Goal: Task Accomplishment & Management: Complete application form

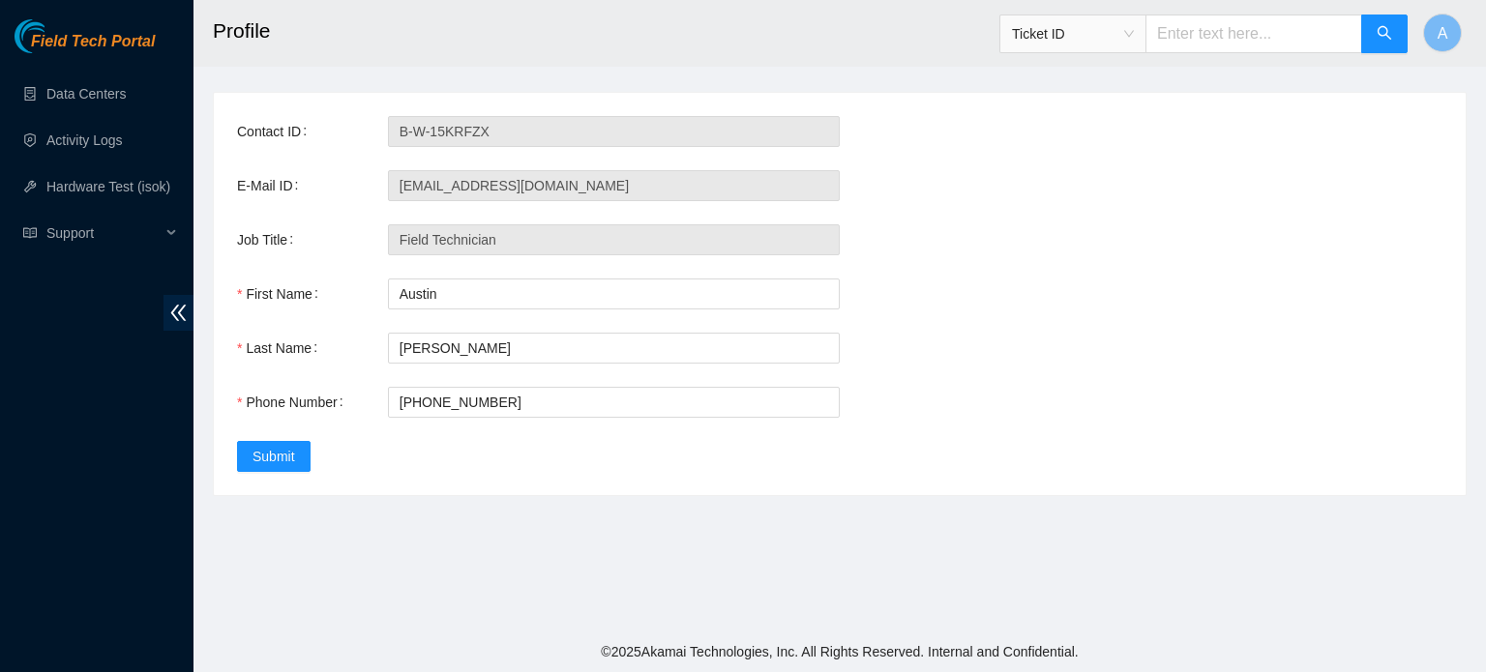
click at [1224, 55] on div "Ticket ID" at bounding box center [1203, 34] width 409 height 62
click at [1230, 23] on input "text" at bounding box center [1253, 34] width 217 height 39
paste input "B-W-14PMNBO"
type input "B-W-14PMNBO"
click at [126, 88] on link "Data Centers" at bounding box center [85, 93] width 79 height 15
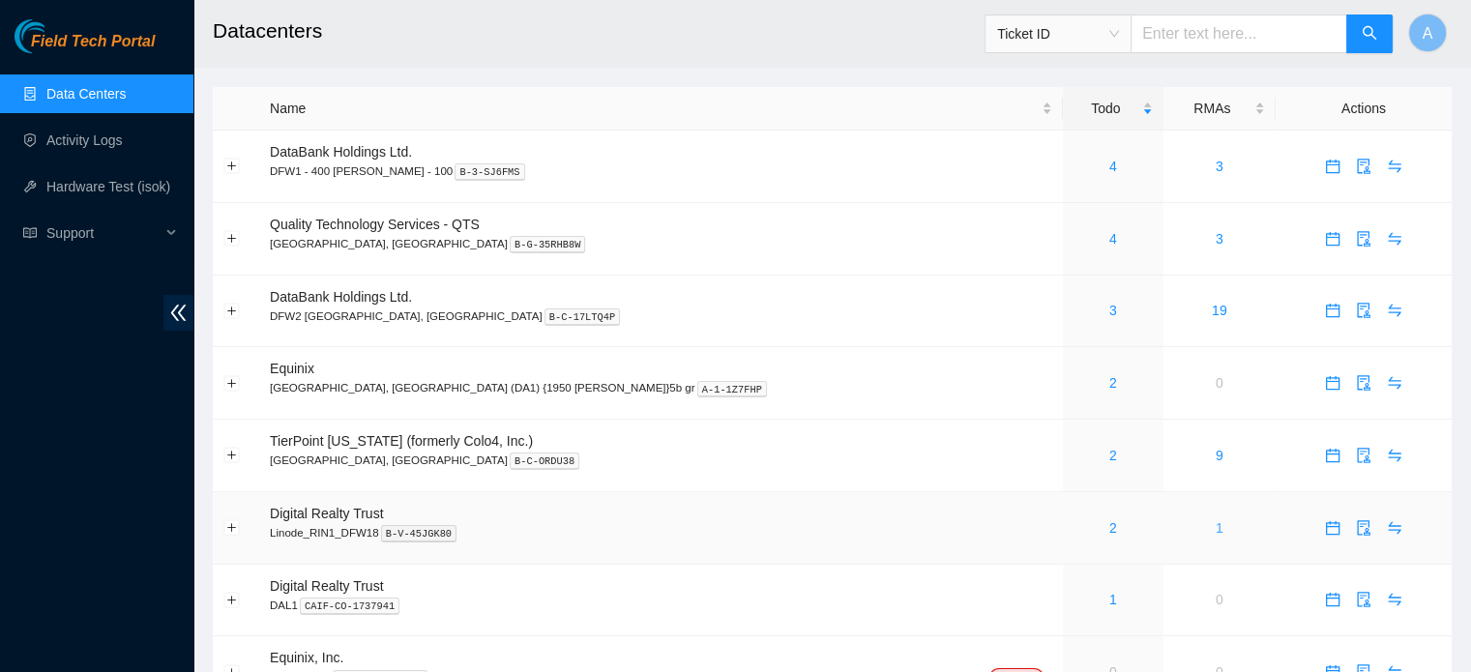
click at [1216, 533] on link "1" at bounding box center [1220, 527] width 8 height 15
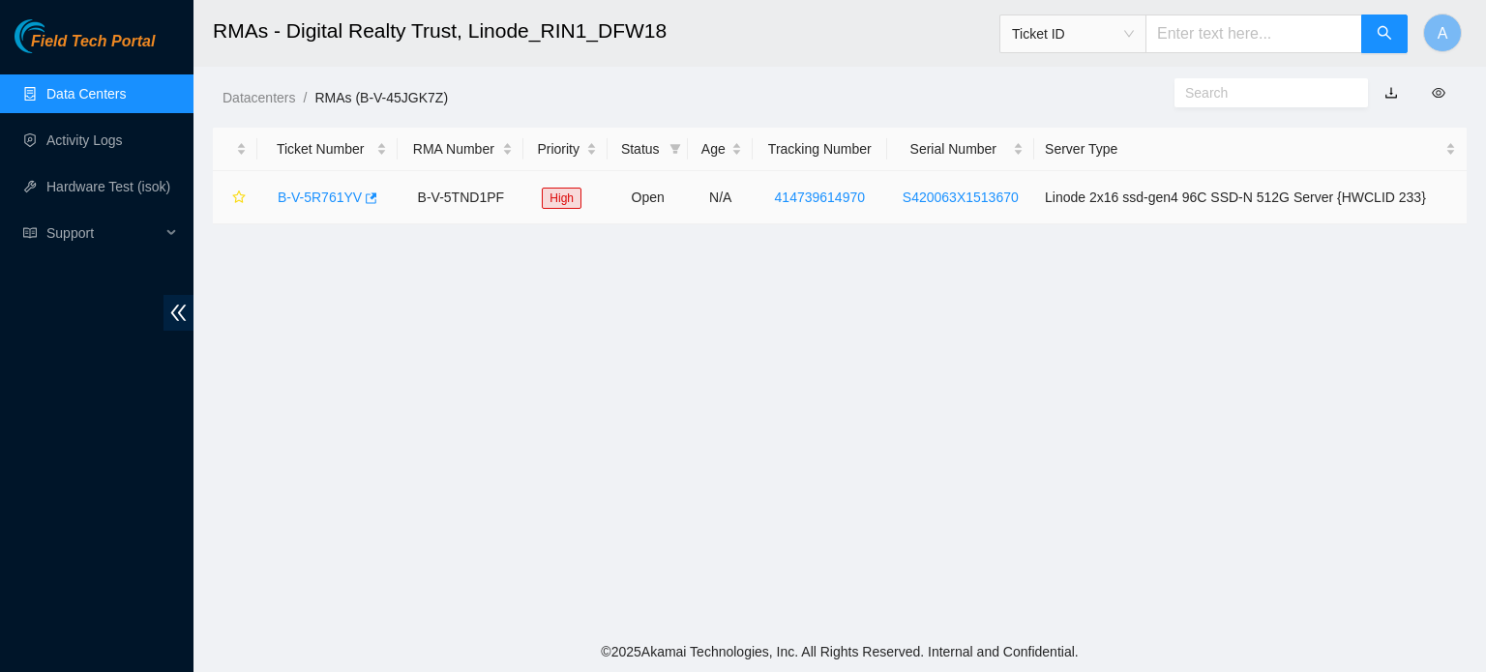
click at [341, 190] on link "B-V-5R761YV" at bounding box center [320, 197] width 84 height 15
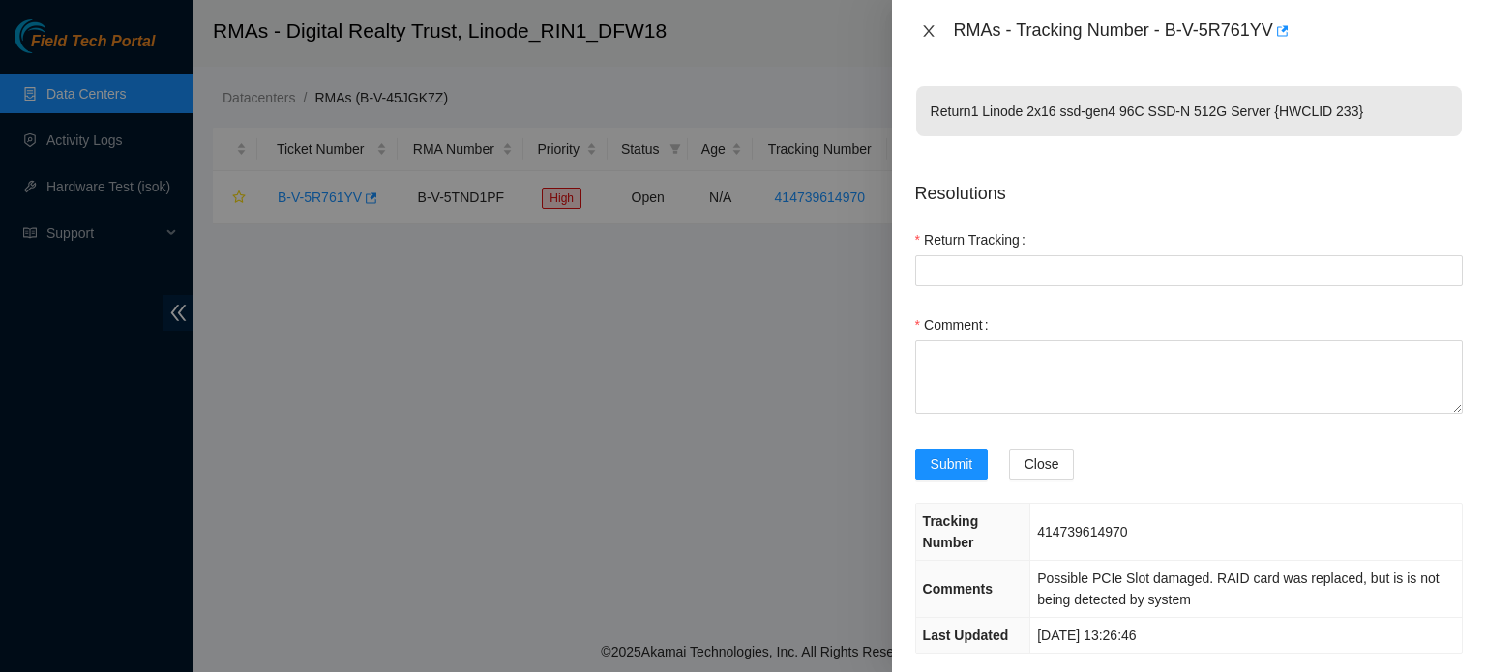
click at [935, 33] on icon "close" at bounding box center [928, 30] width 15 height 15
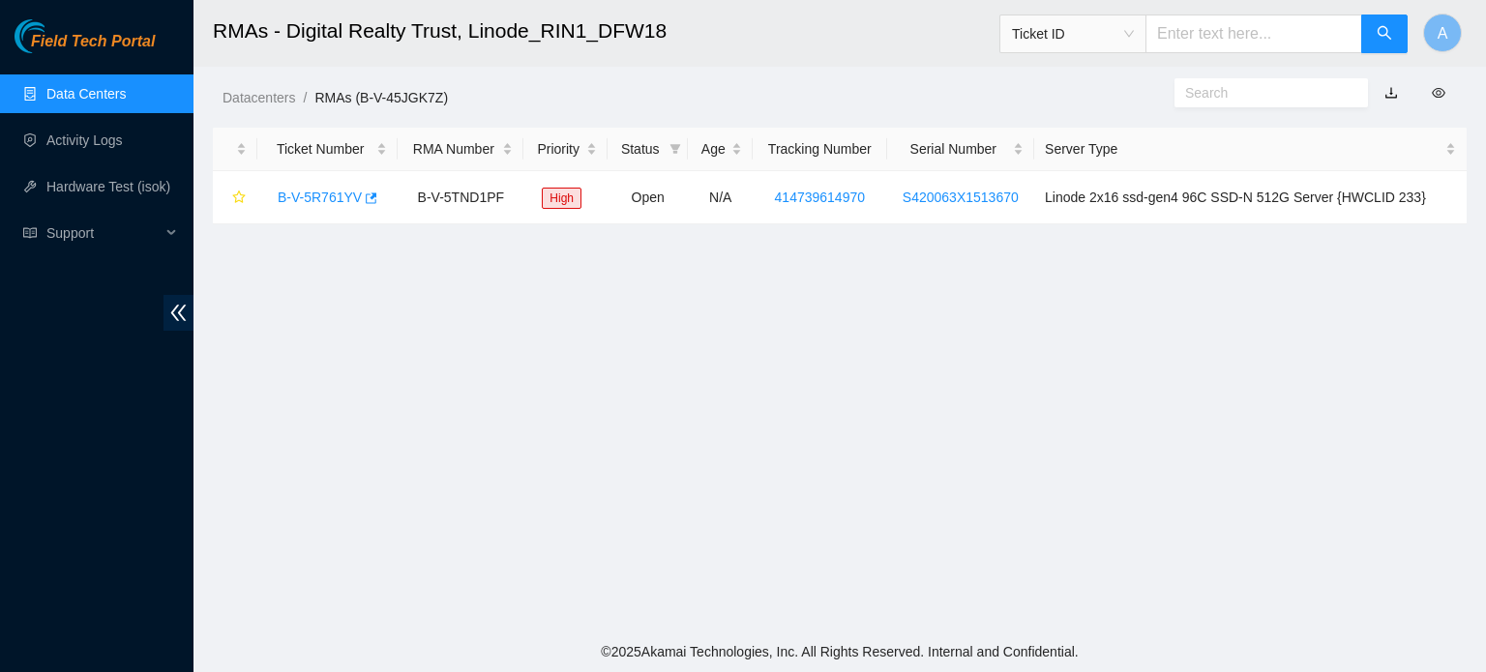
click at [121, 100] on link "Data Centers" at bounding box center [85, 93] width 79 height 15
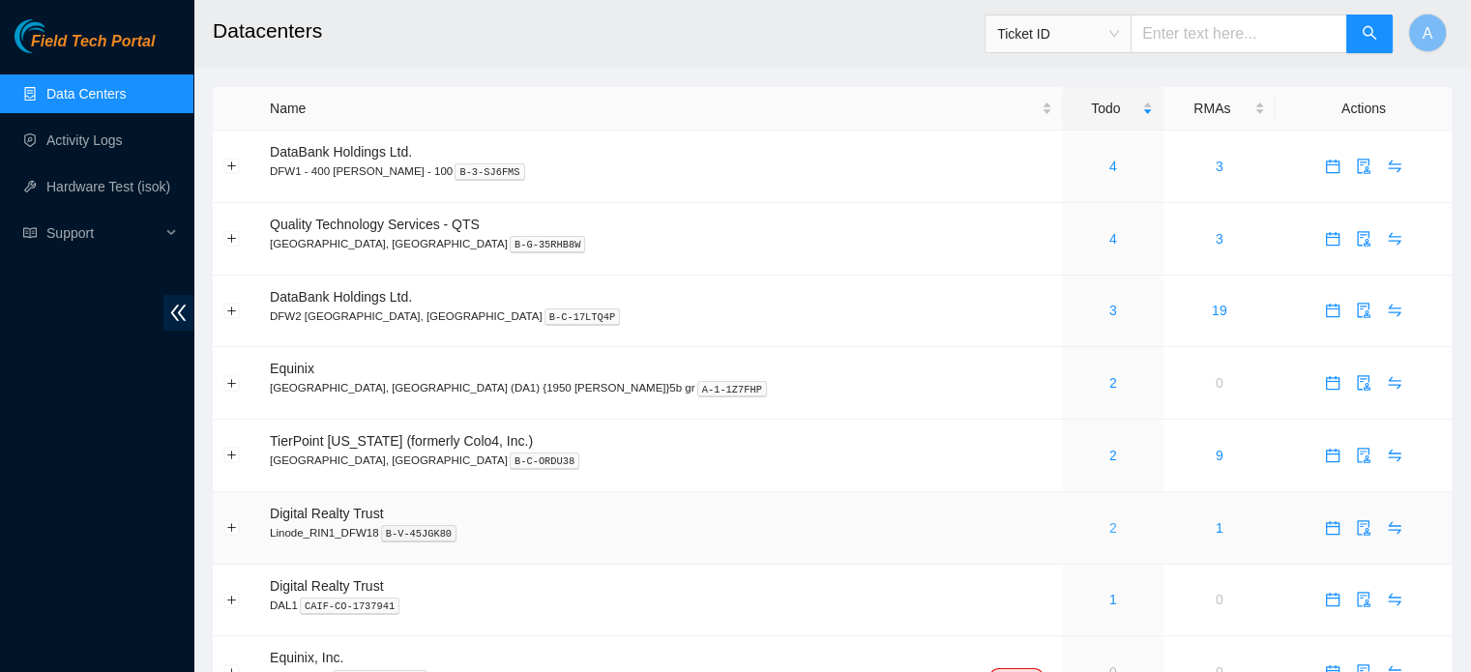
click at [1109, 527] on link "2" at bounding box center [1113, 527] width 8 height 15
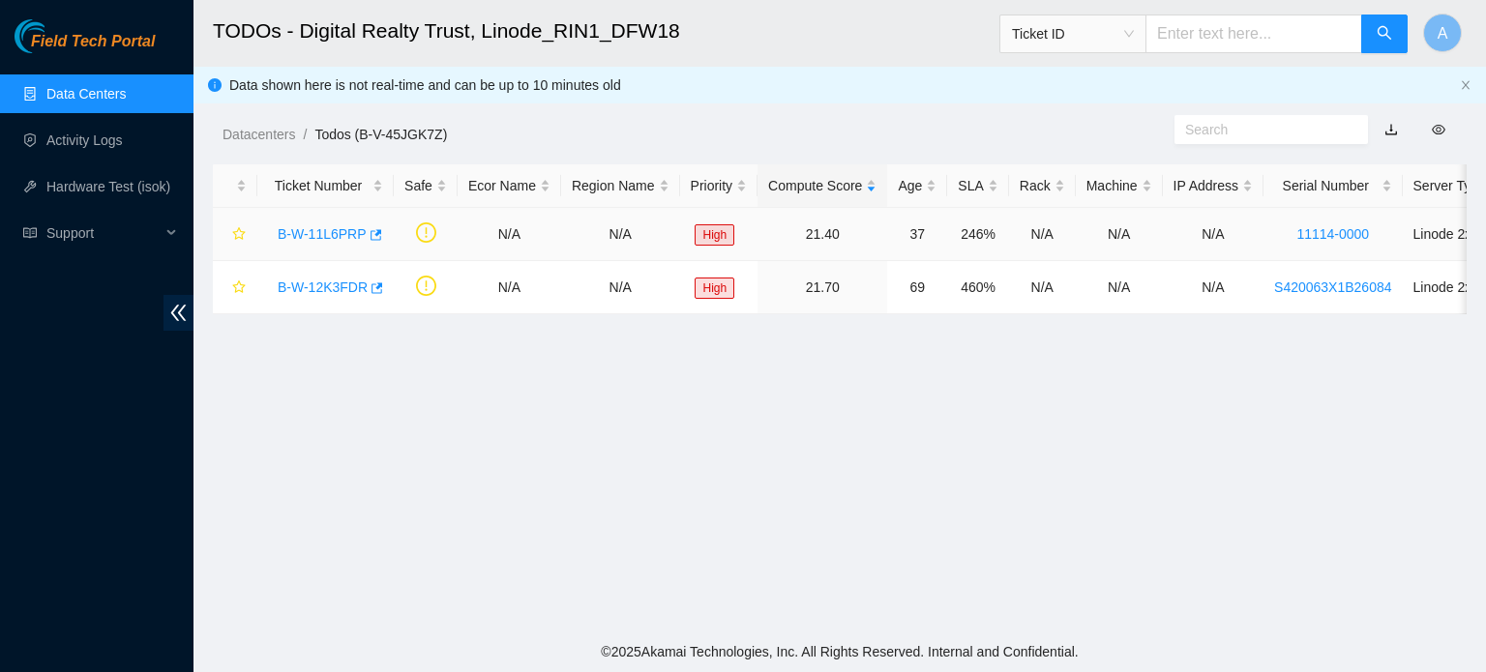
click at [336, 229] on link "B-W-11L6PRP" at bounding box center [322, 233] width 89 height 15
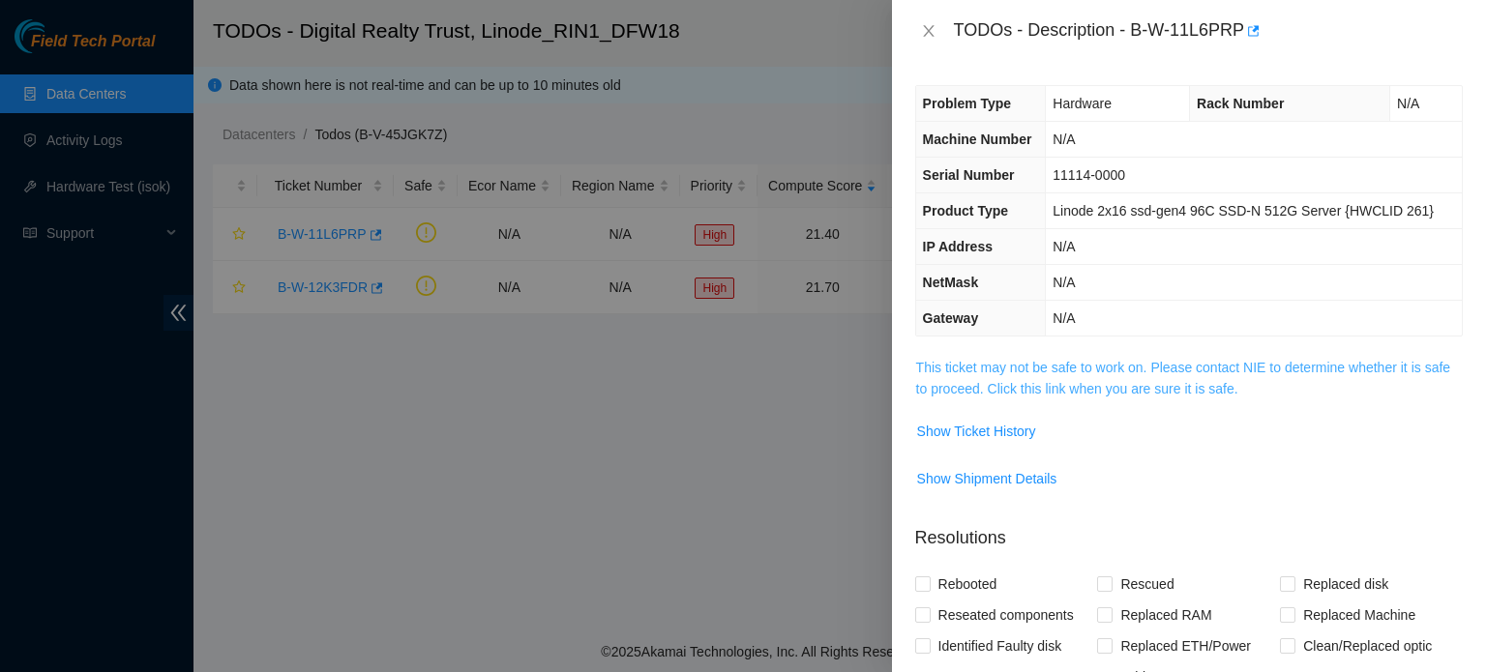
click at [1141, 370] on link "This ticket may not be safe to work on. Please contact NIE to determine whether…" at bounding box center [1183, 378] width 534 height 37
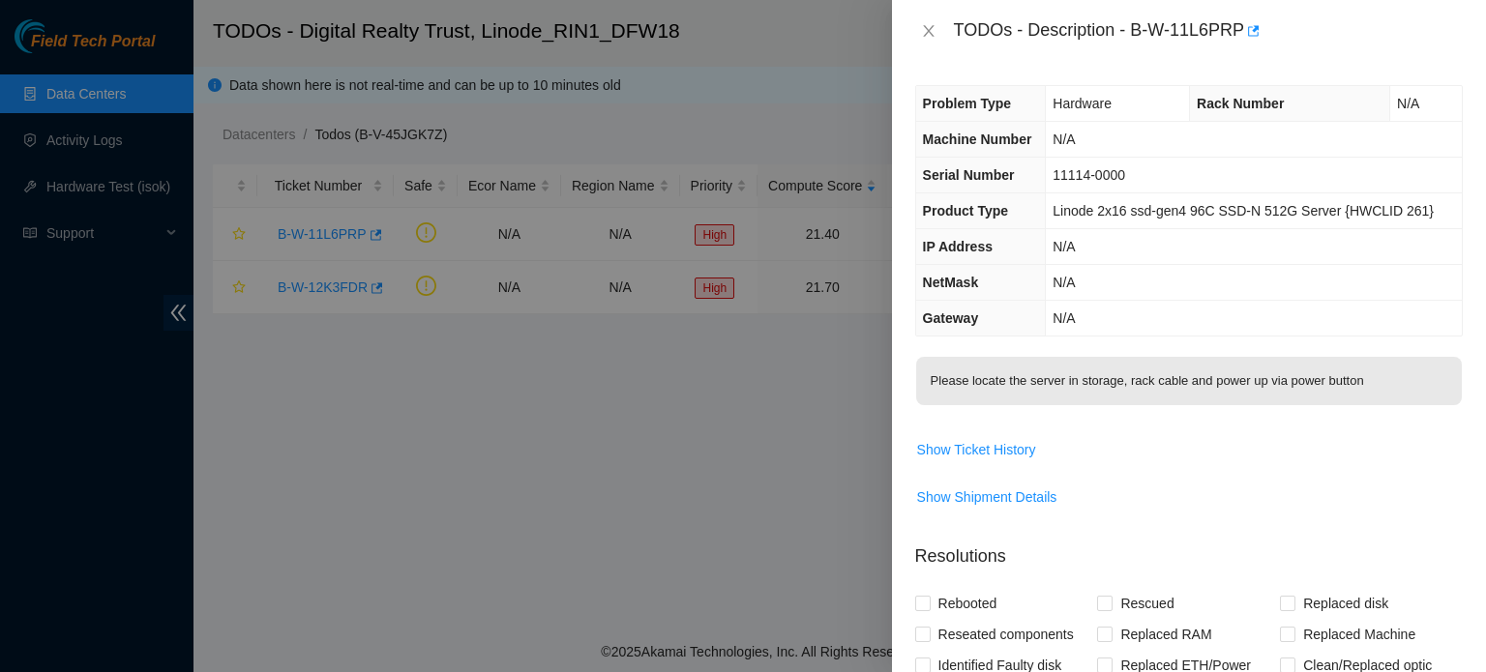
click at [727, 123] on div at bounding box center [743, 336] width 1486 height 672
click at [931, 18] on div "TODOs - Description - B-W-11L6PRP" at bounding box center [1188, 30] width 547 height 31
click at [929, 25] on icon "close" at bounding box center [928, 30] width 15 height 15
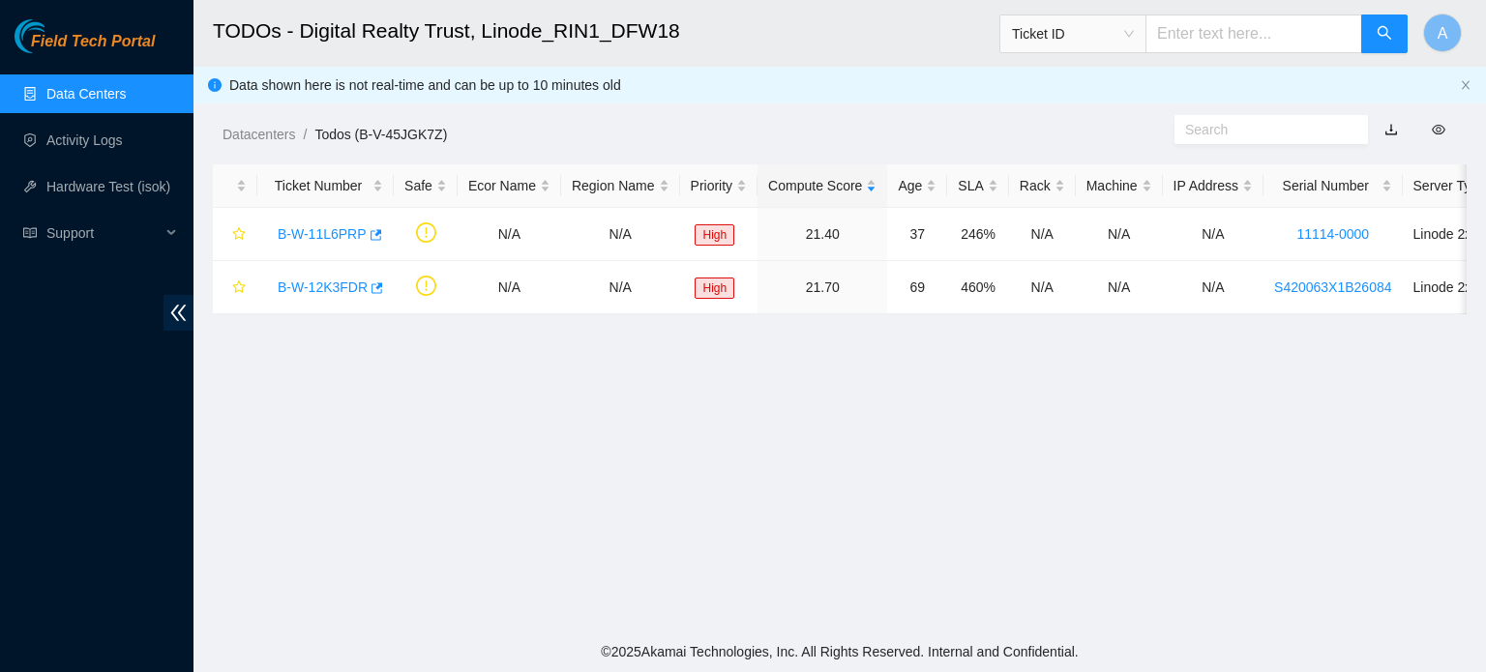
click at [126, 102] on link "Data Centers" at bounding box center [85, 93] width 79 height 15
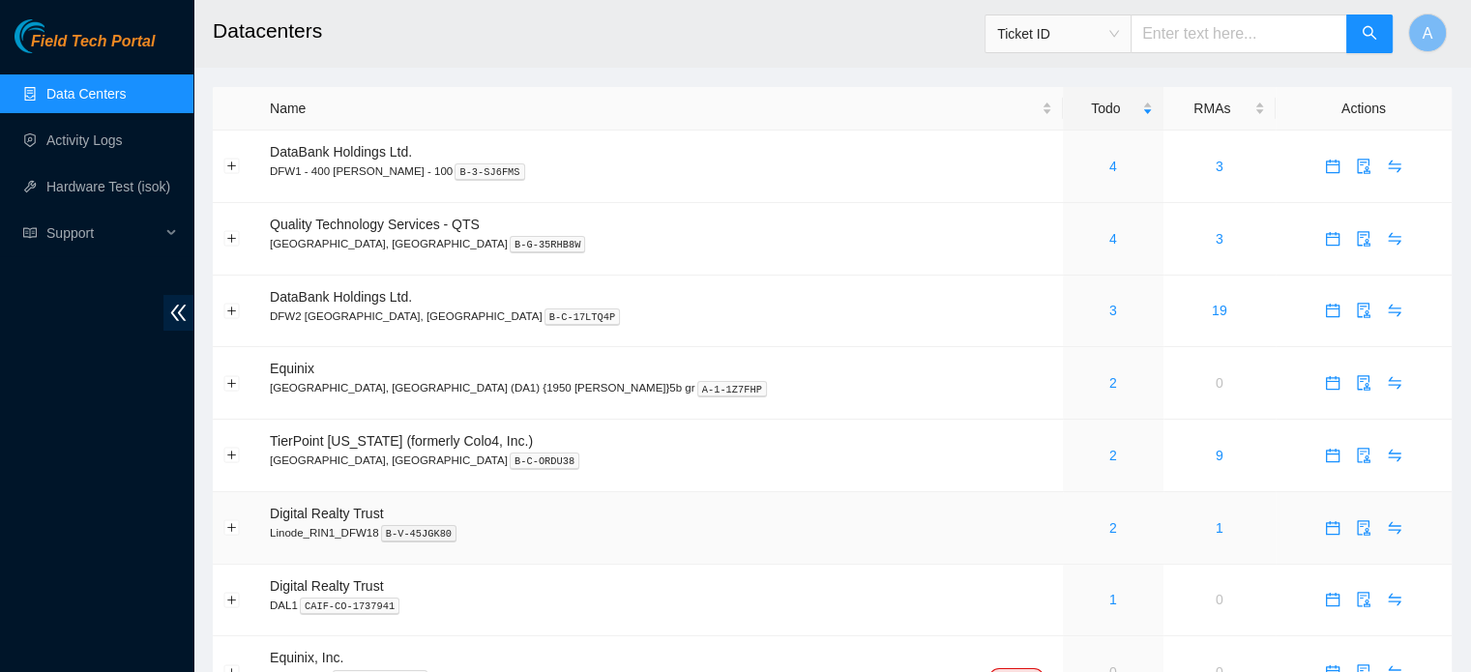
click at [1164, 530] on td "1" at bounding box center [1220, 528] width 112 height 73
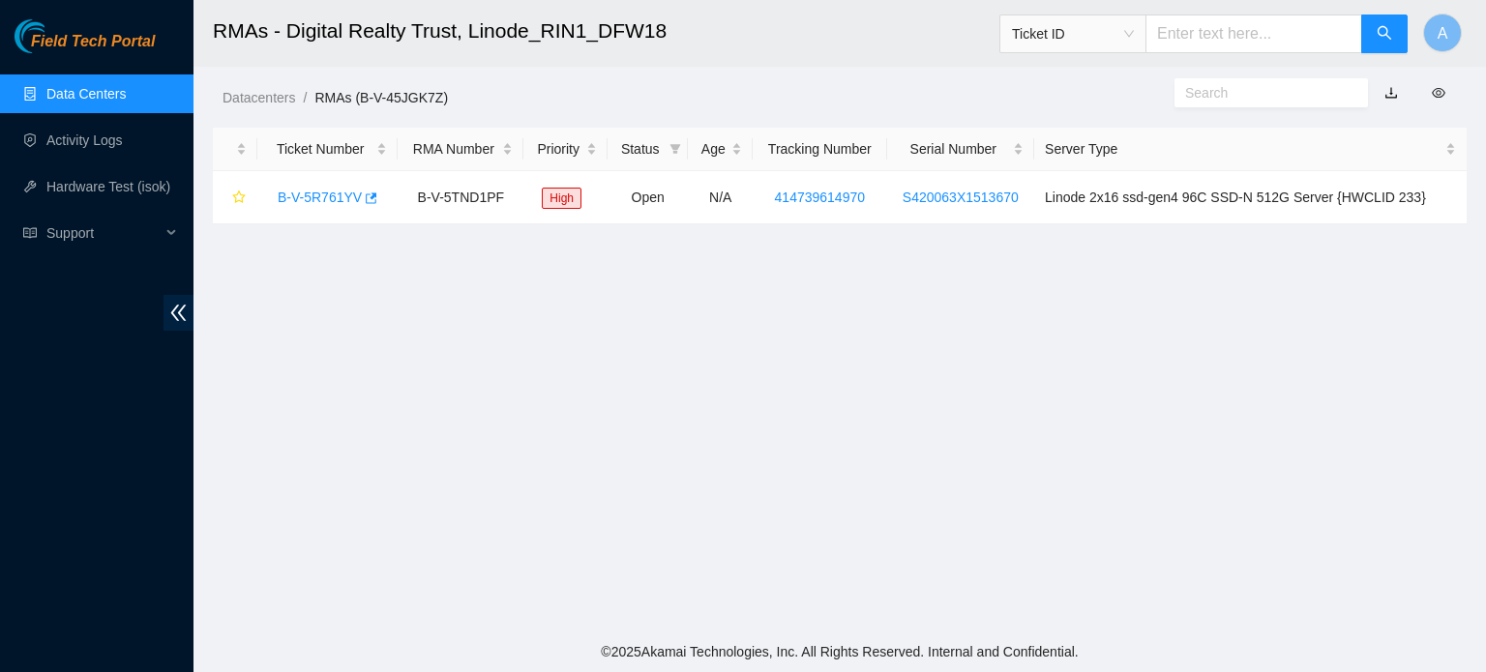
click at [1235, 33] on input "text" at bounding box center [1253, 34] width 217 height 39
type input "884509248668"
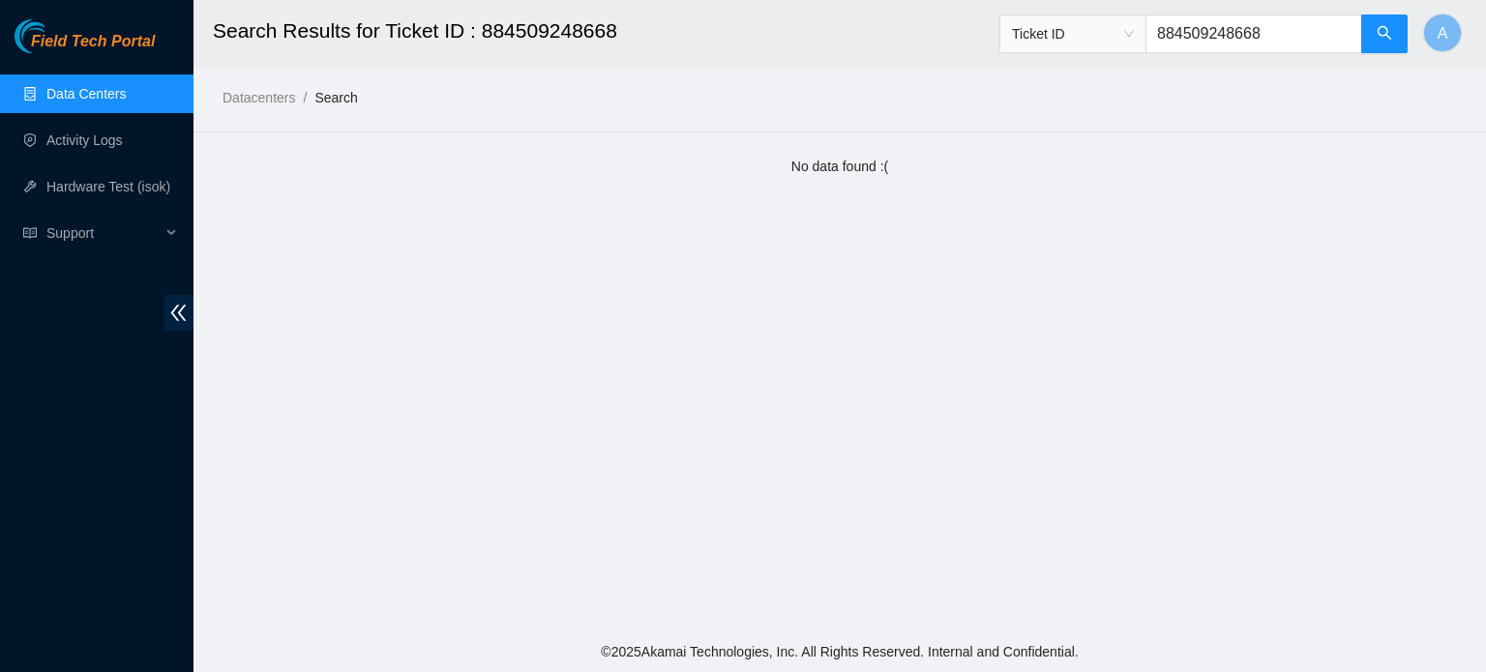
click at [1116, 32] on span "Ticket ID" at bounding box center [1073, 33] width 122 height 29
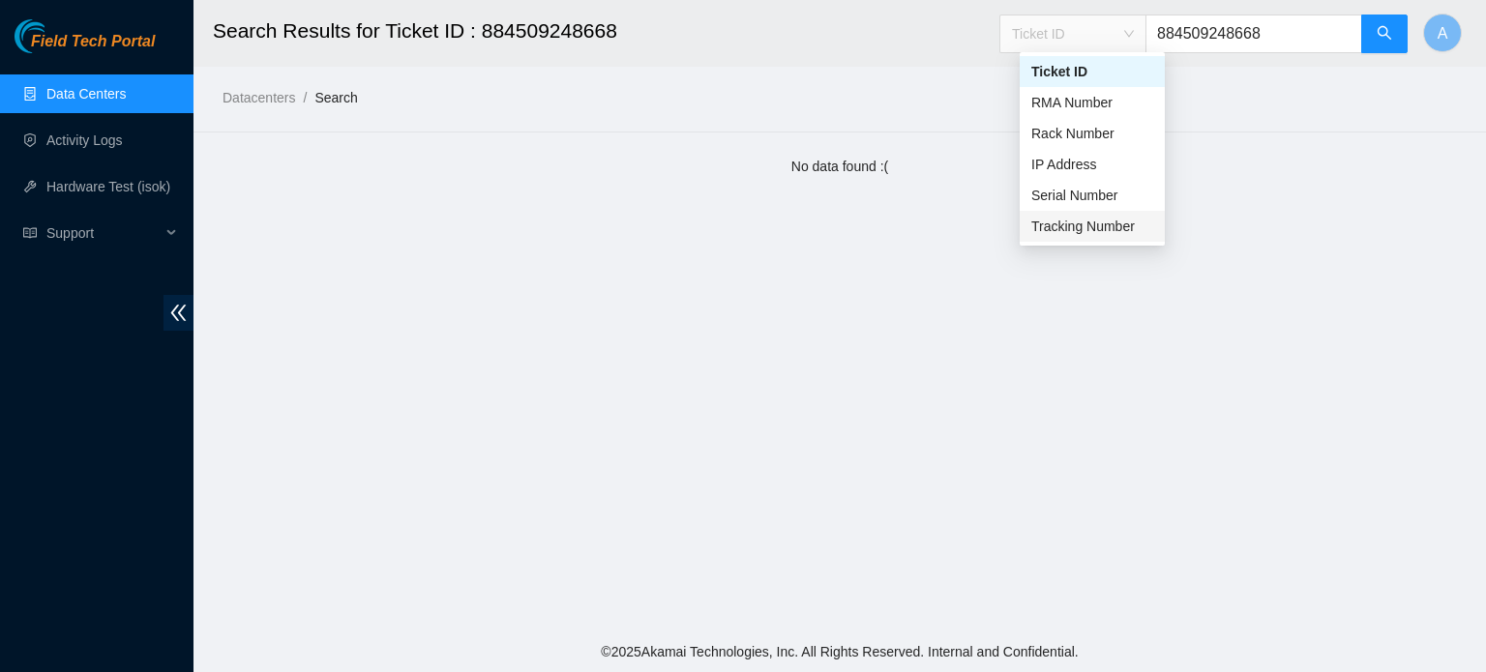
click at [1066, 228] on div "Tracking Number" at bounding box center [1092, 226] width 122 height 21
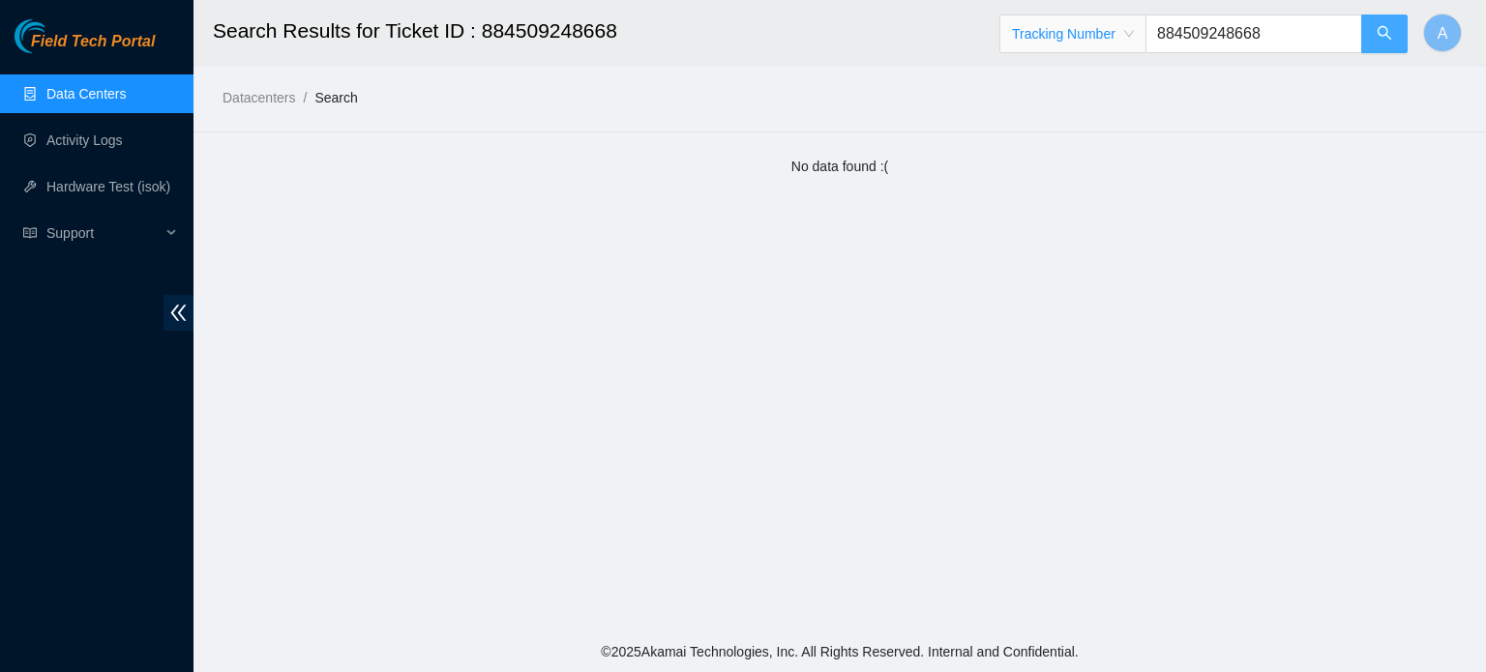
click at [1379, 17] on button "button" at bounding box center [1384, 34] width 46 height 39
click at [1299, 41] on input "884509248668" at bounding box center [1253, 34] width 217 height 39
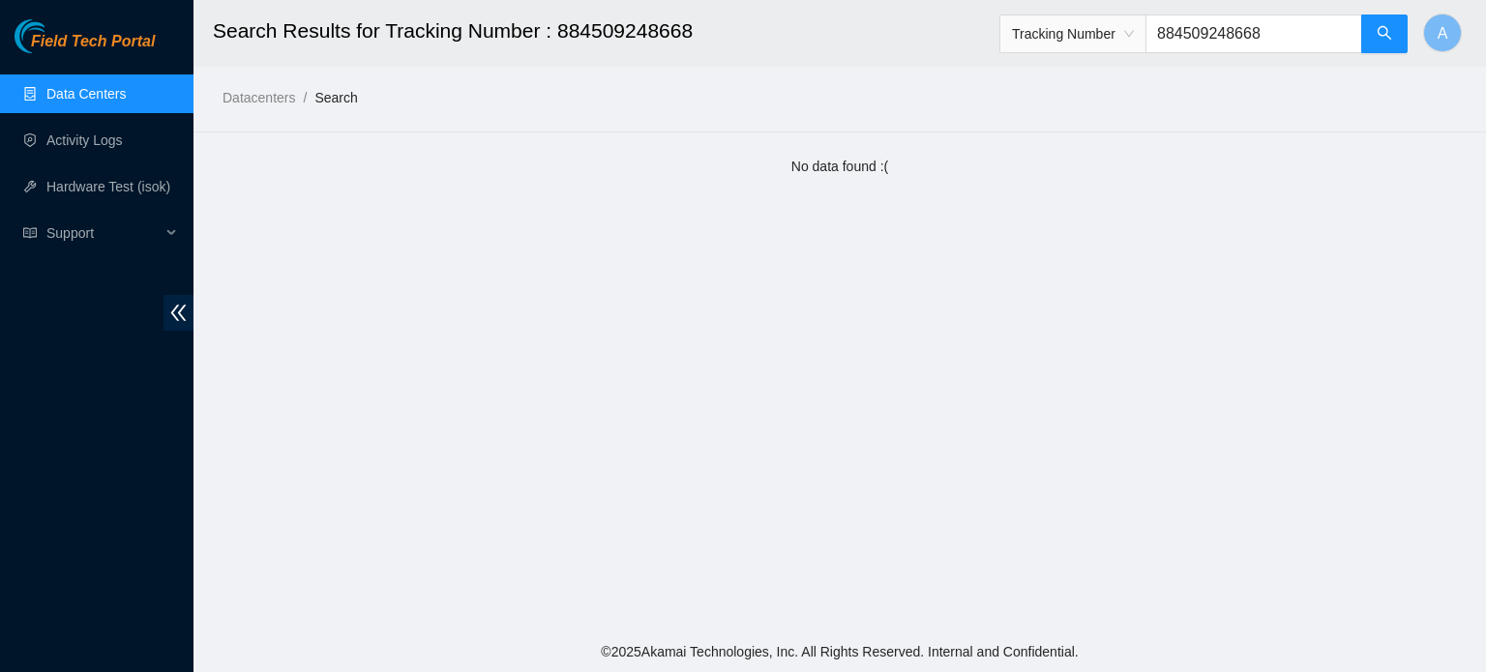
click at [1299, 41] on input "884509248668" at bounding box center [1253, 34] width 217 height 39
type input "473665210327"
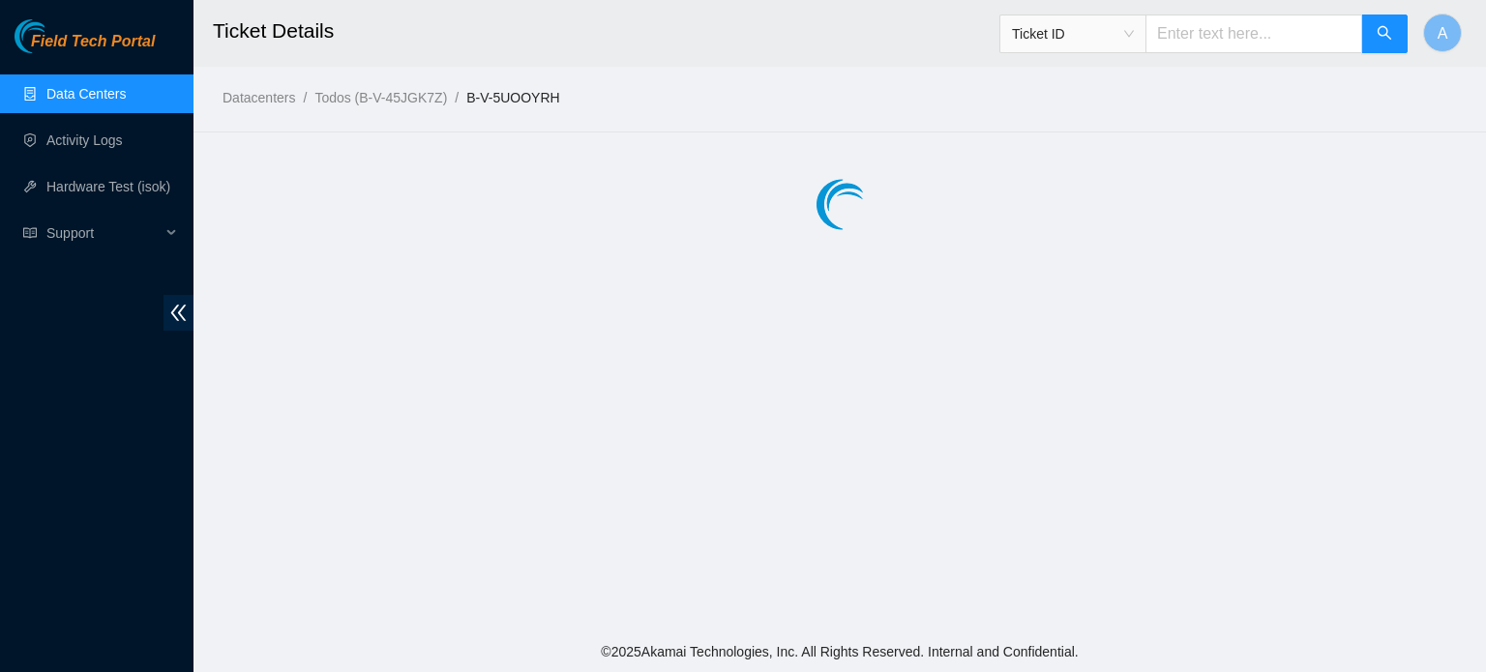
drag, startPoint x: 1299, startPoint y: 41, endPoint x: 783, endPoint y: 146, distance: 526.2
click at [783, 146] on main "Ticket Details Ticket ID A Datacenters / Todos (B-V-45JGK7Z) / B-V-5UOOYRH /" at bounding box center [839, 316] width 1292 height 632
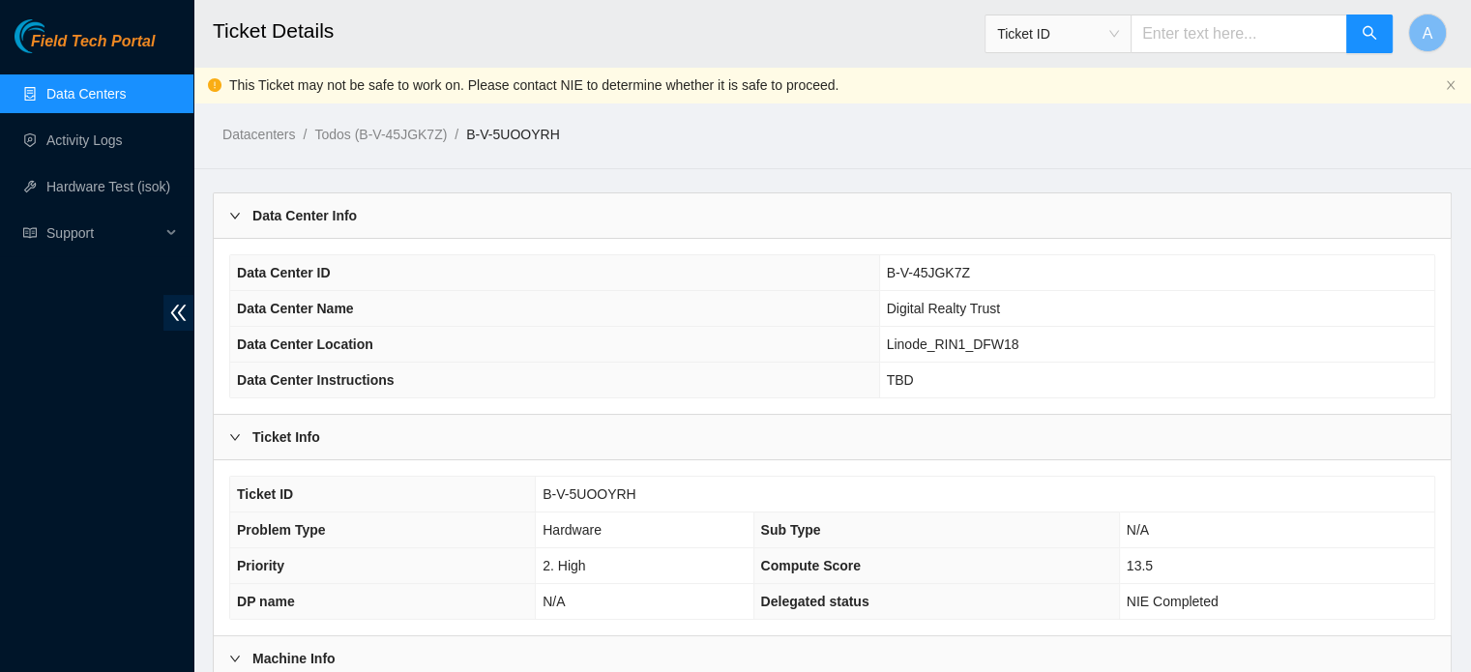
click at [58, 101] on link "Data Centers" at bounding box center [85, 93] width 79 height 15
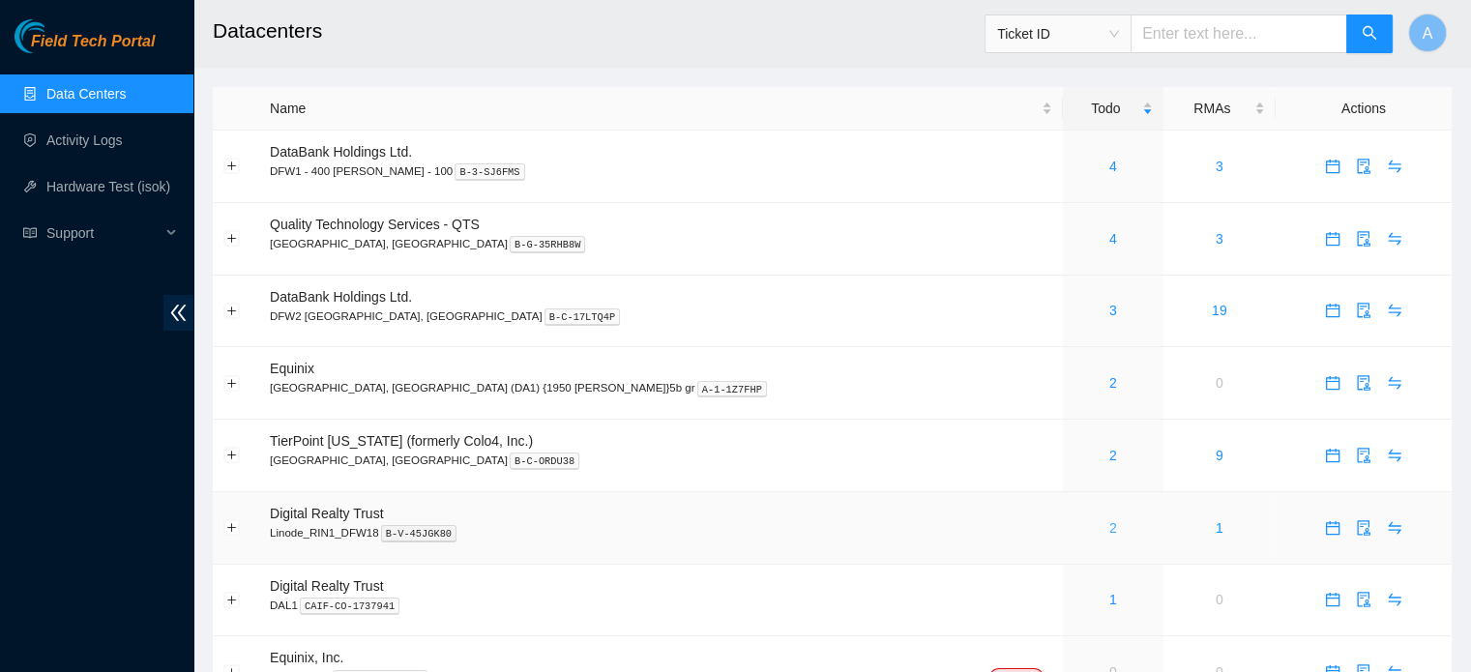
click at [1109, 529] on link "2" at bounding box center [1113, 527] width 8 height 15
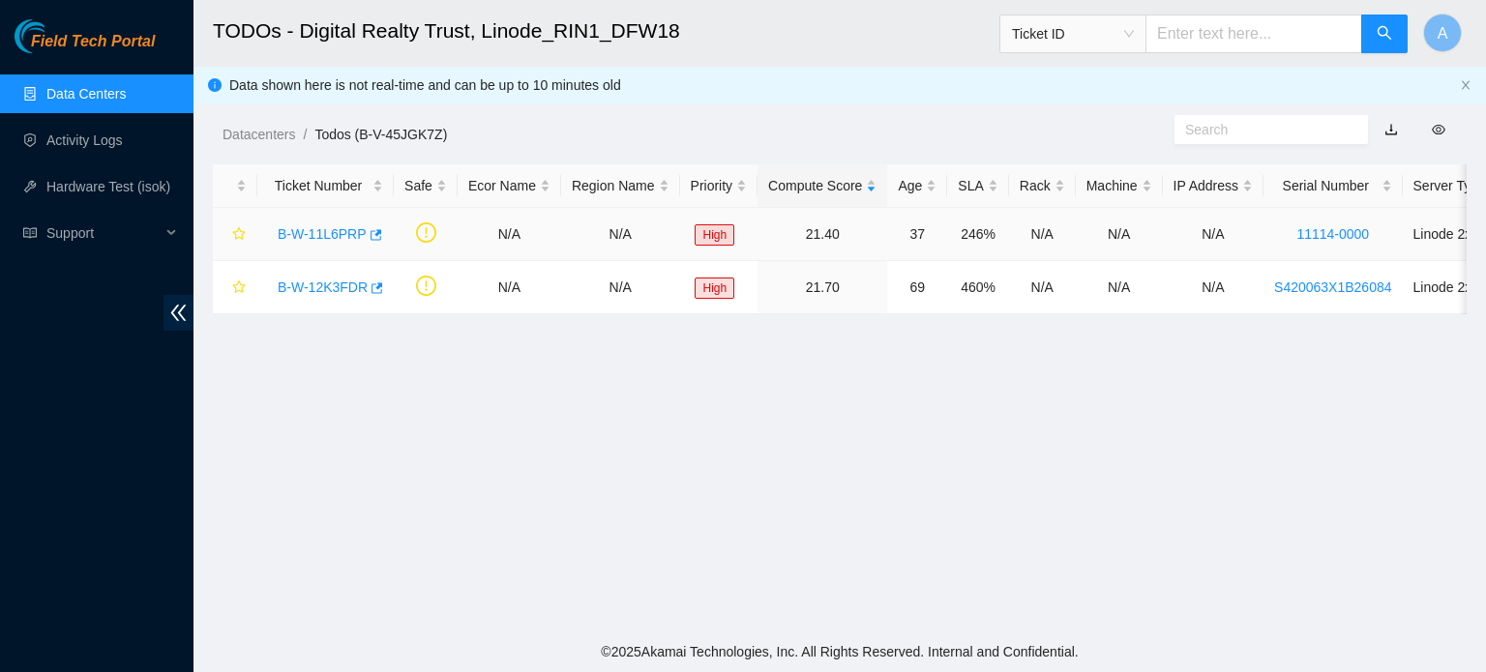
click at [322, 228] on link "B-W-11L6PRP" at bounding box center [322, 233] width 89 height 15
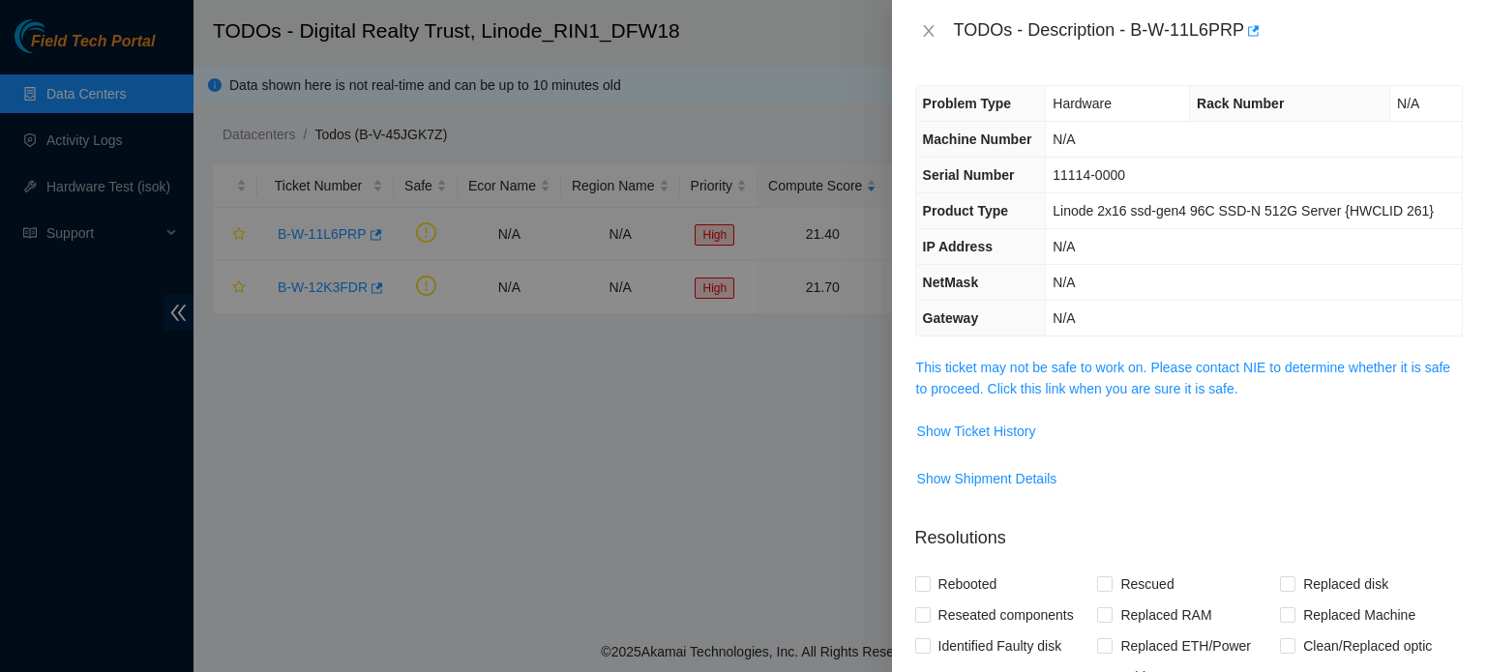
click at [322, 228] on div at bounding box center [743, 336] width 1486 height 672
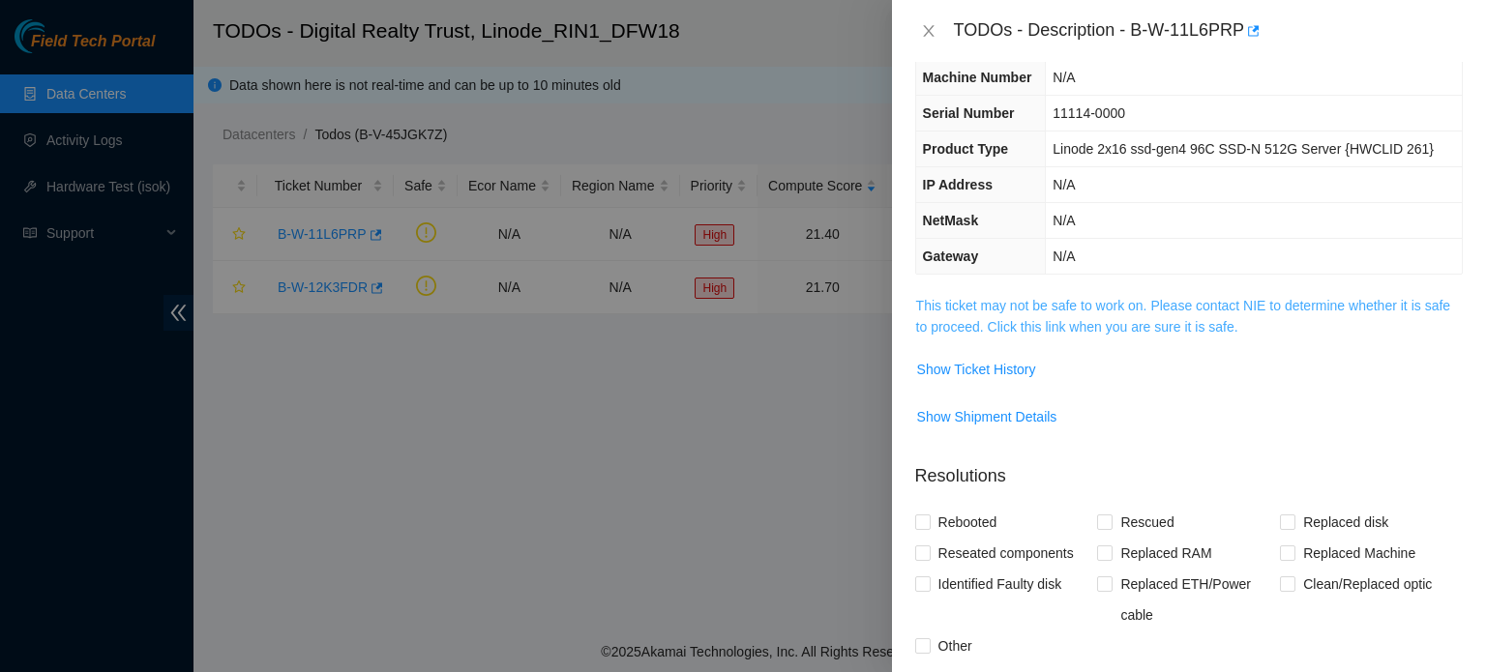
click at [1073, 328] on link "This ticket may not be safe to work on. Please contact NIE to determine whether…" at bounding box center [1183, 316] width 534 height 37
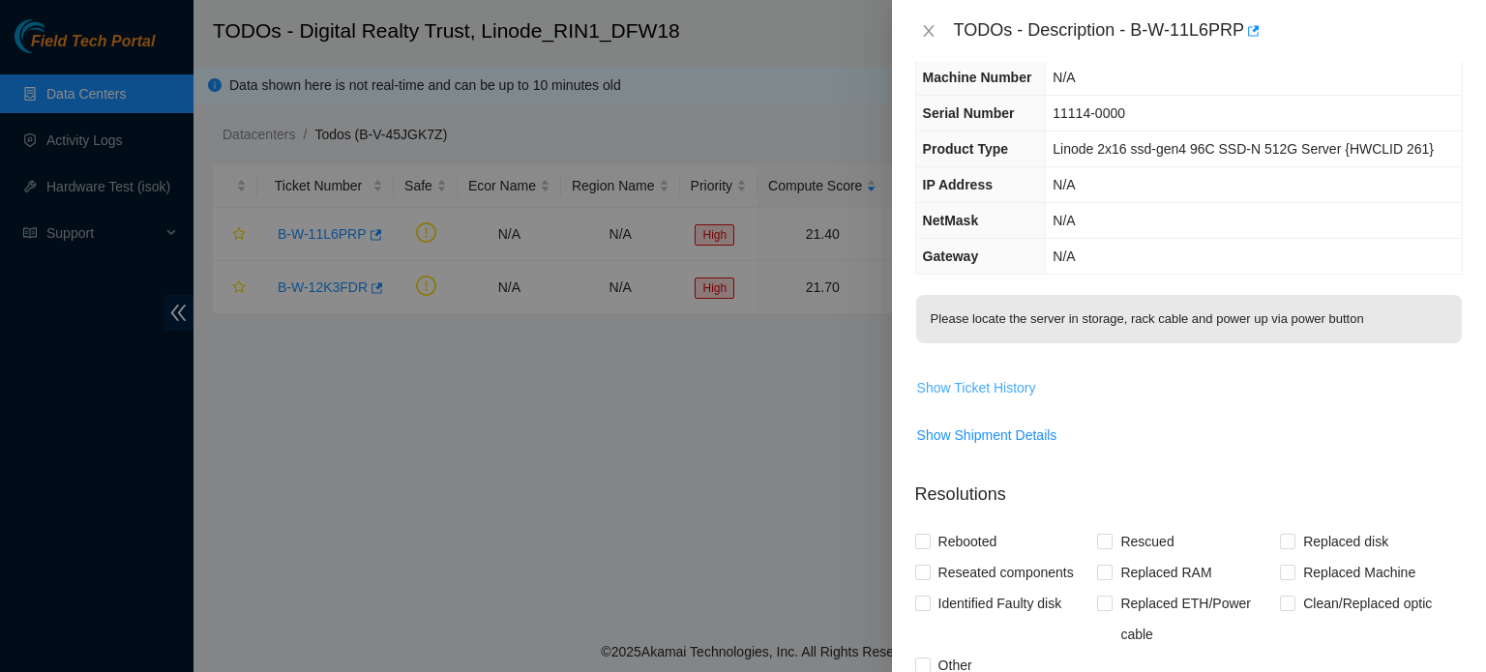
click at [981, 384] on span "Show Ticket History" at bounding box center [976, 387] width 119 height 21
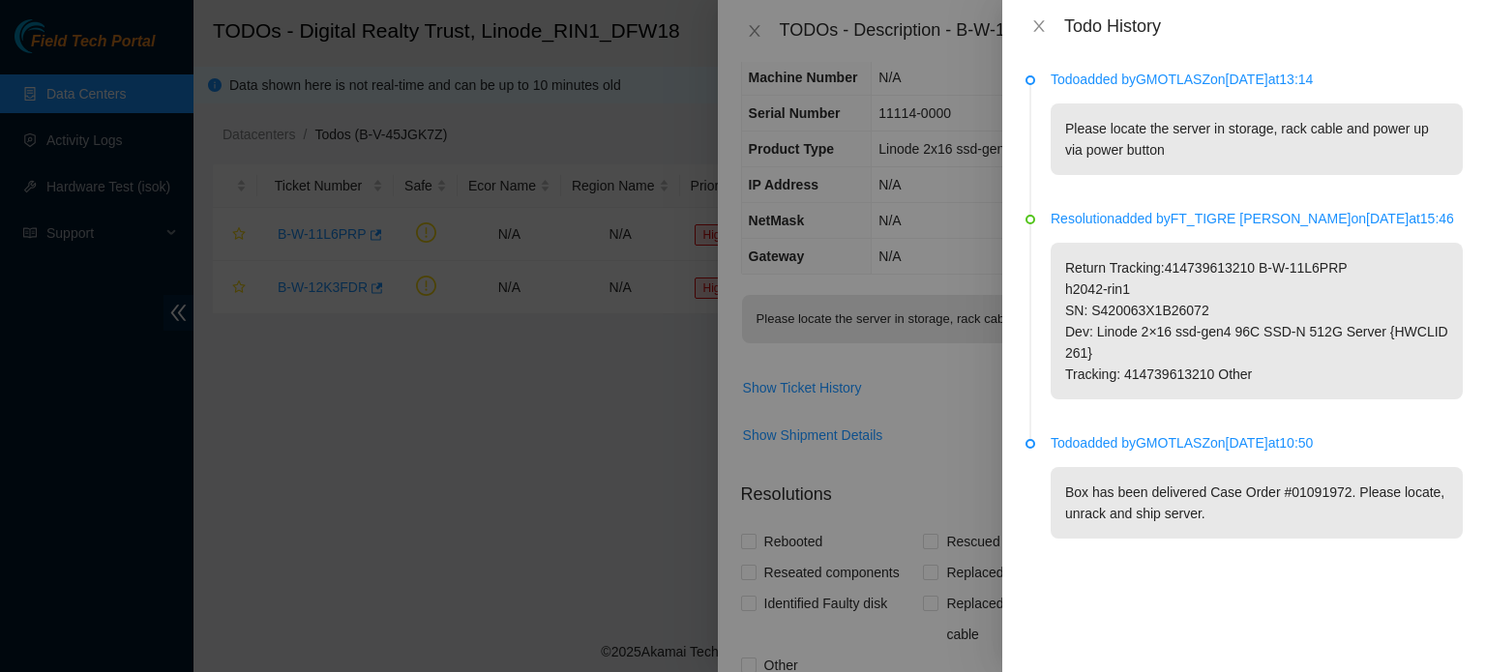
click at [874, 71] on div at bounding box center [743, 336] width 1486 height 672
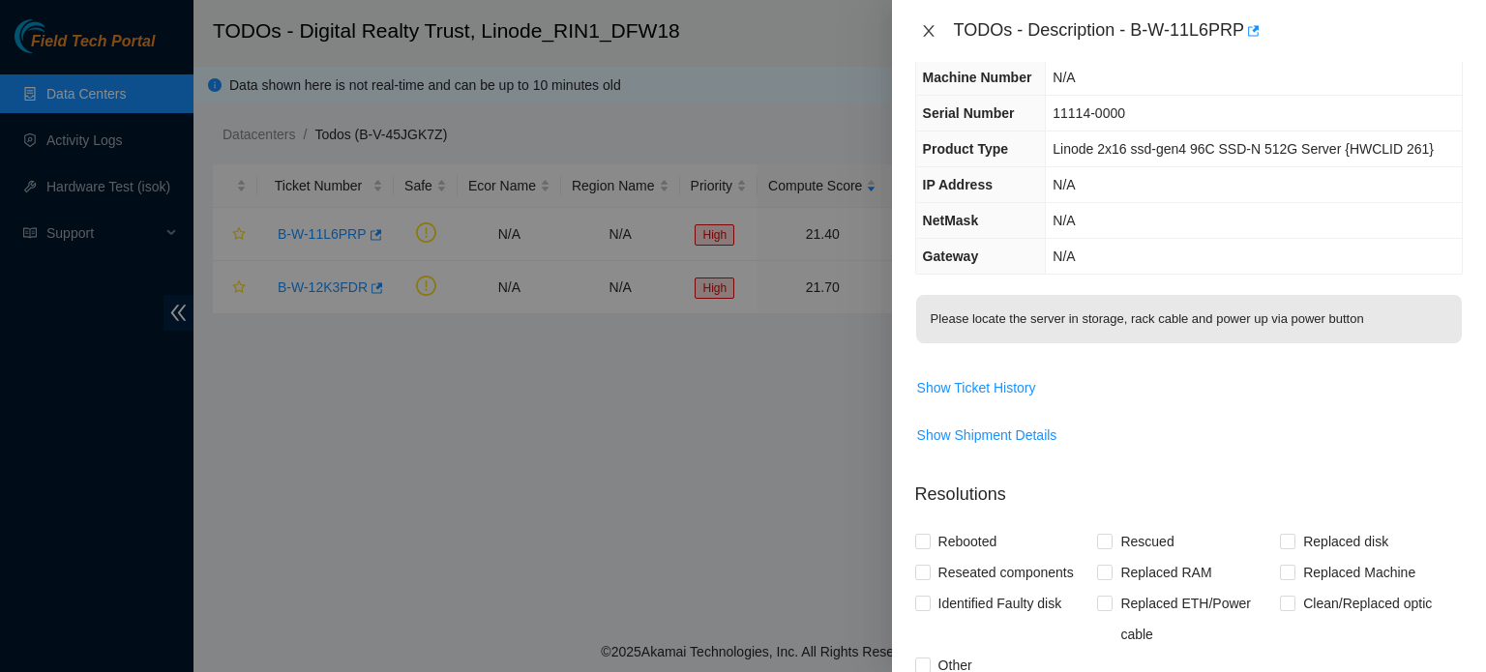
click at [932, 29] on icon "close" at bounding box center [928, 30] width 15 height 15
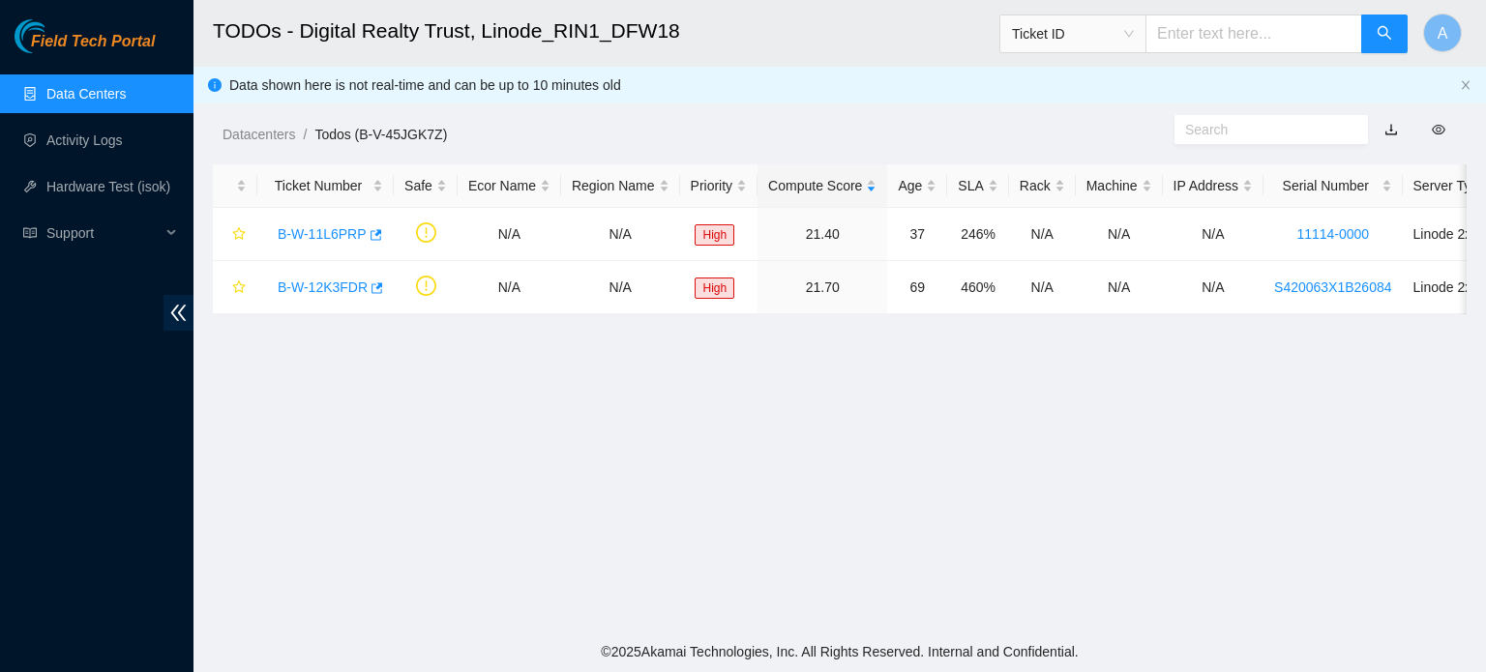
scroll to position [83, 0]
click at [314, 238] on link "B-W-11L6PRP" at bounding box center [322, 233] width 89 height 15
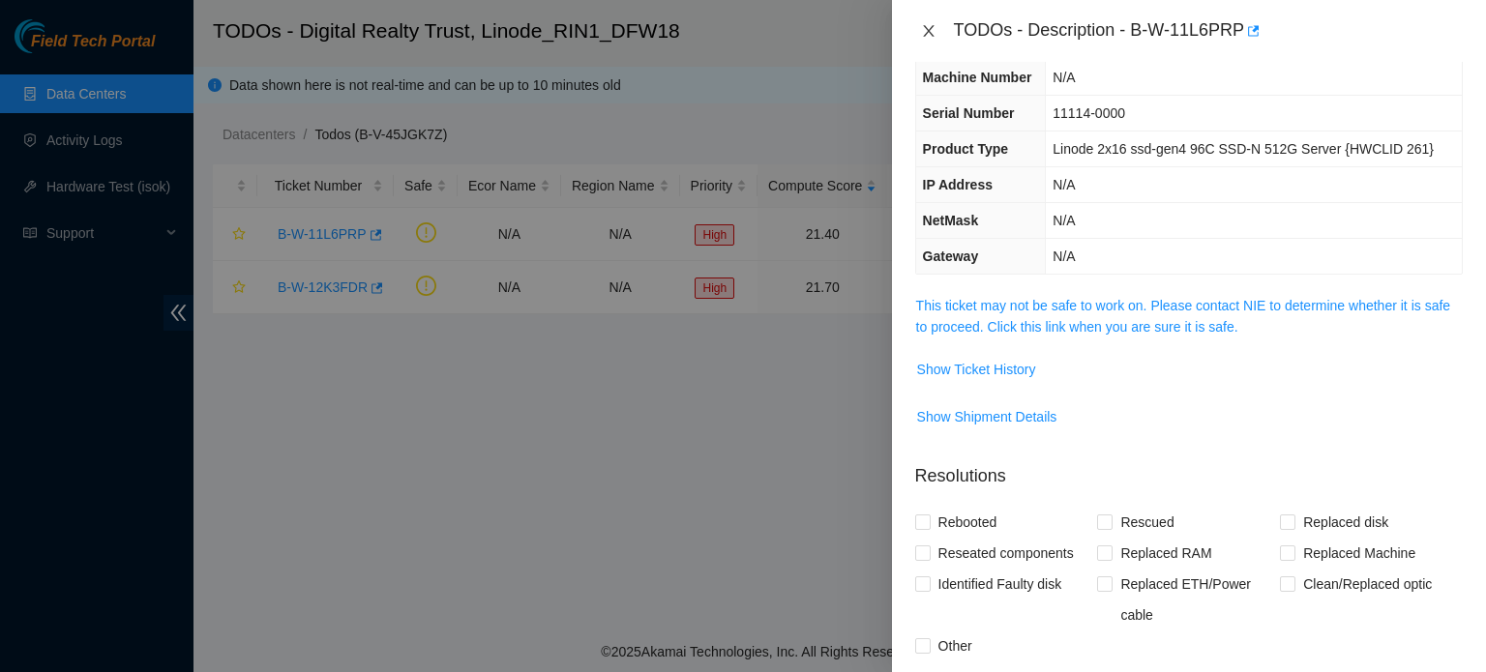
click at [922, 32] on icon "close" at bounding box center [928, 30] width 15 height 15
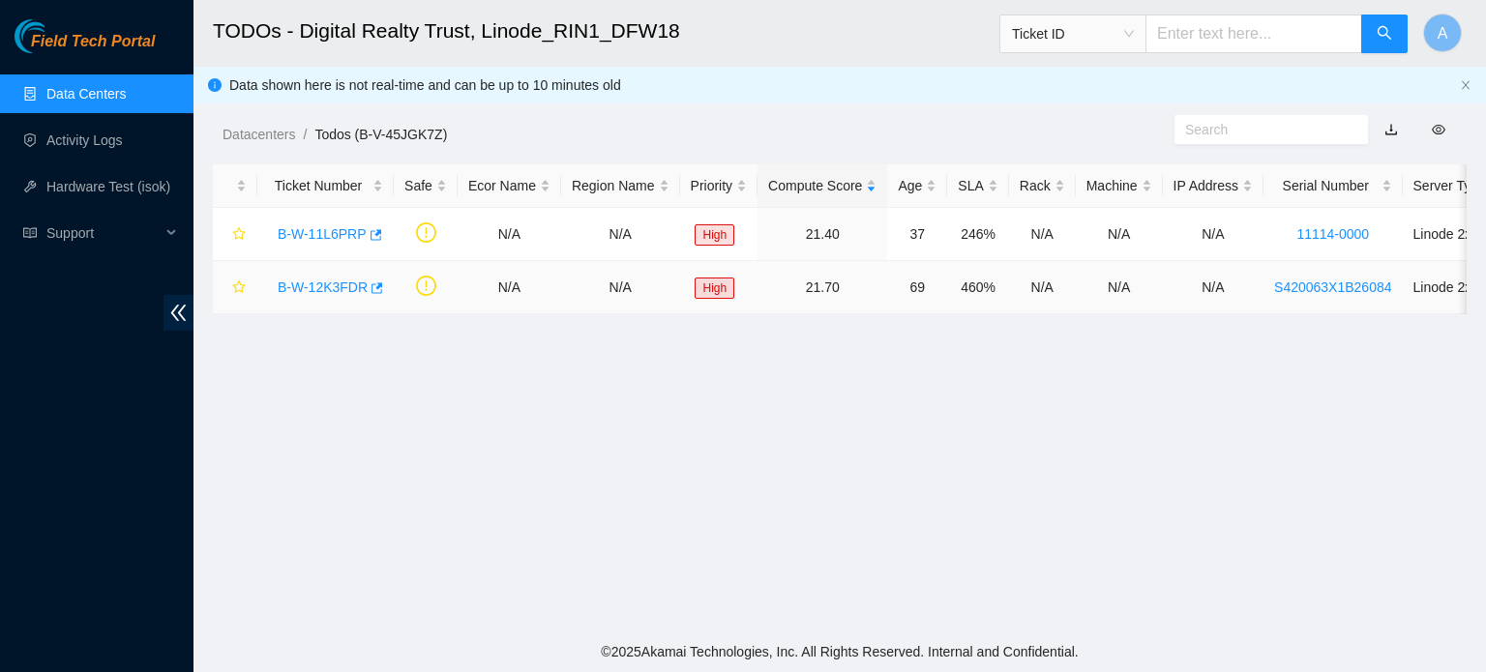
click at [295, 285] on link "B-W-12K3FDR" at bounding box center [323, 287] width 90 height 15
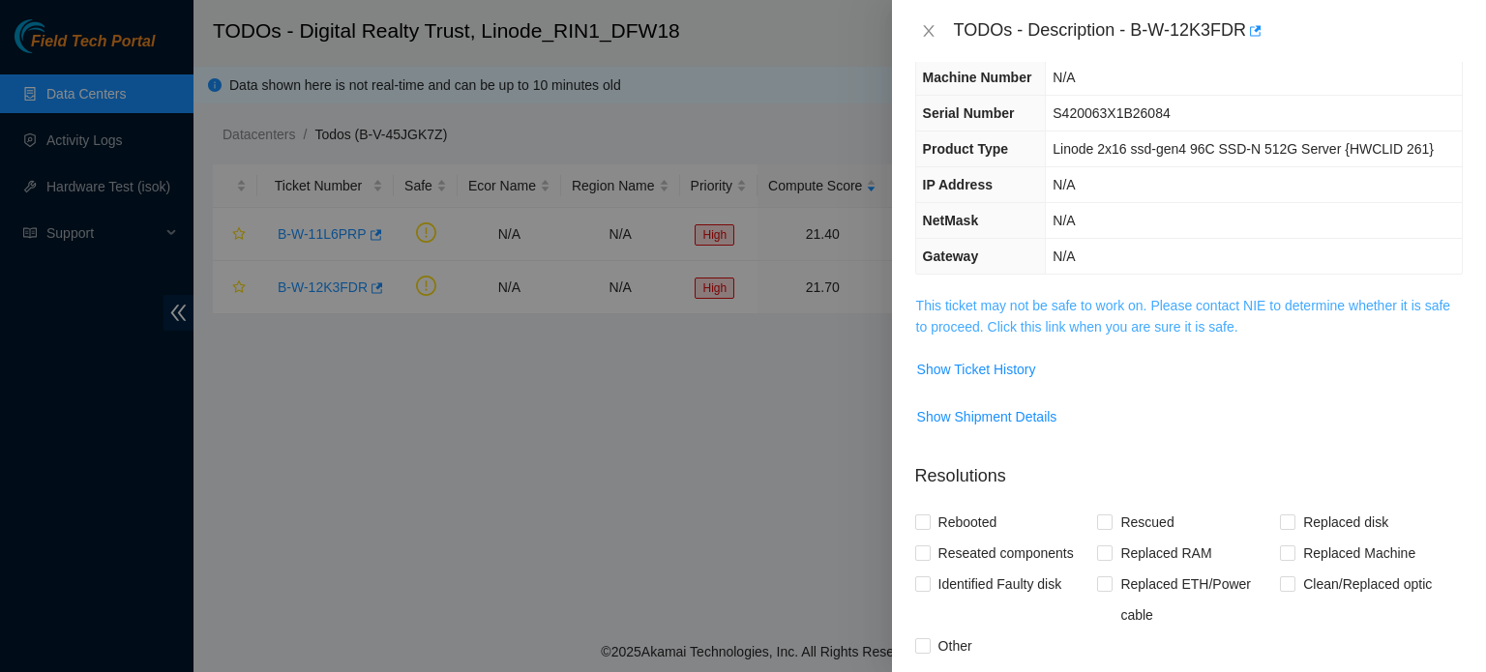
click at [1170, 300] on link "This ticket may not be safe to work on. Please contact NIE to determine whether…" at bounding box center [1183, 316] width 534 height 37
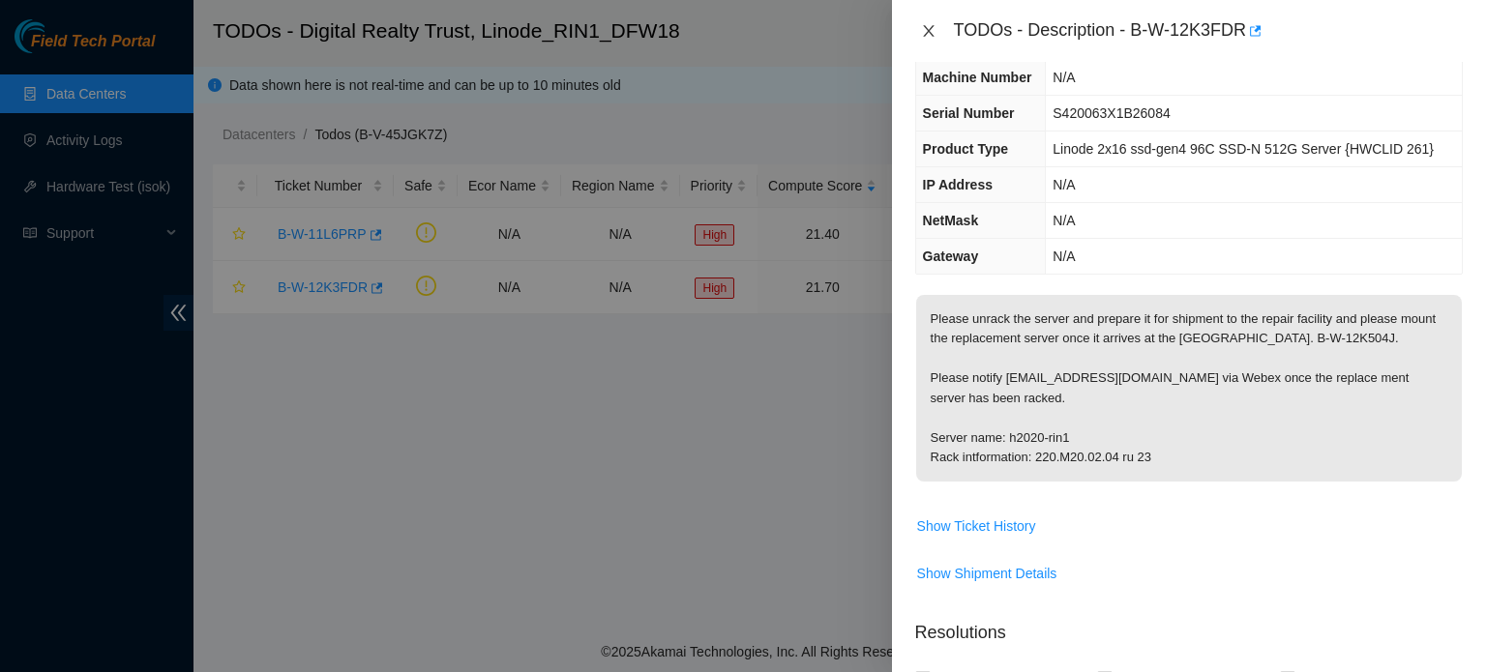
click at [932, 28] on icon "close" at bounding box center [928, 30] width 15 height 15
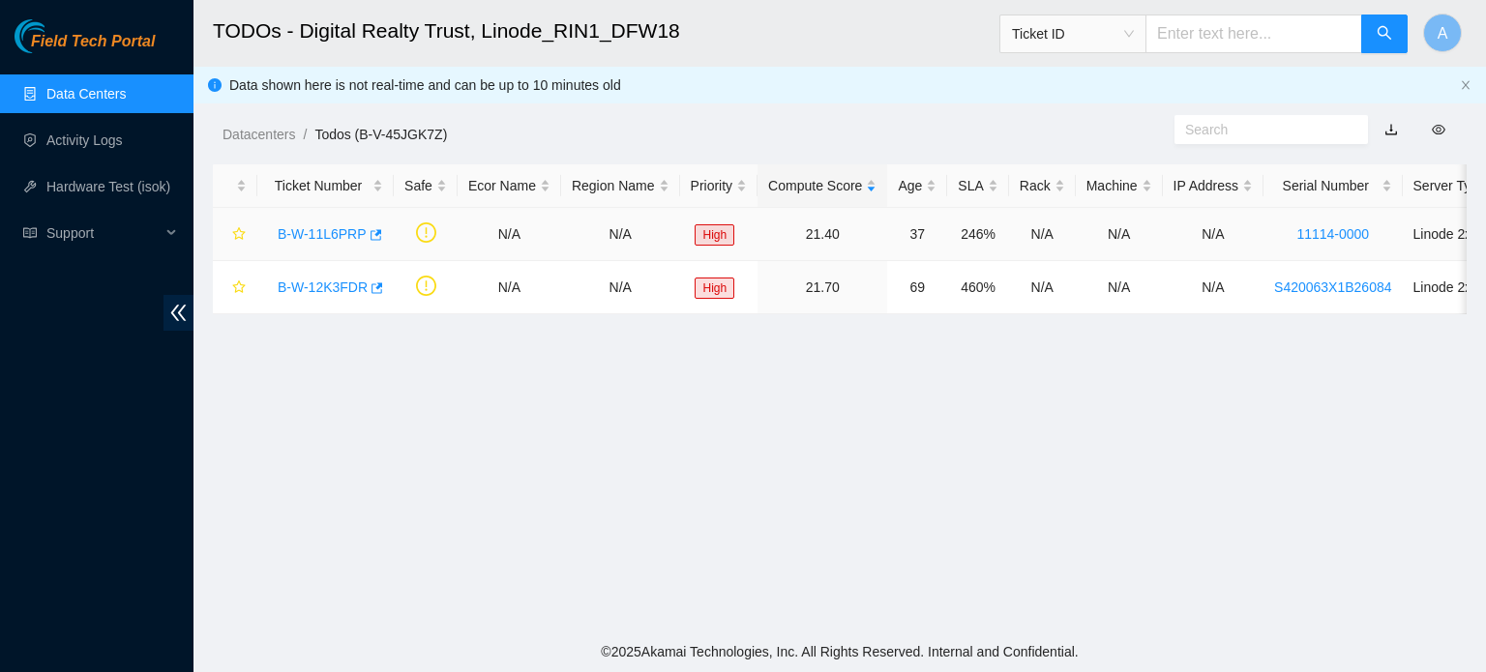
scroll to position [83, 0]
click at [317, 240] on link "B-W-11L6PRP" at bounding box center [322, 233] width 89 height 15
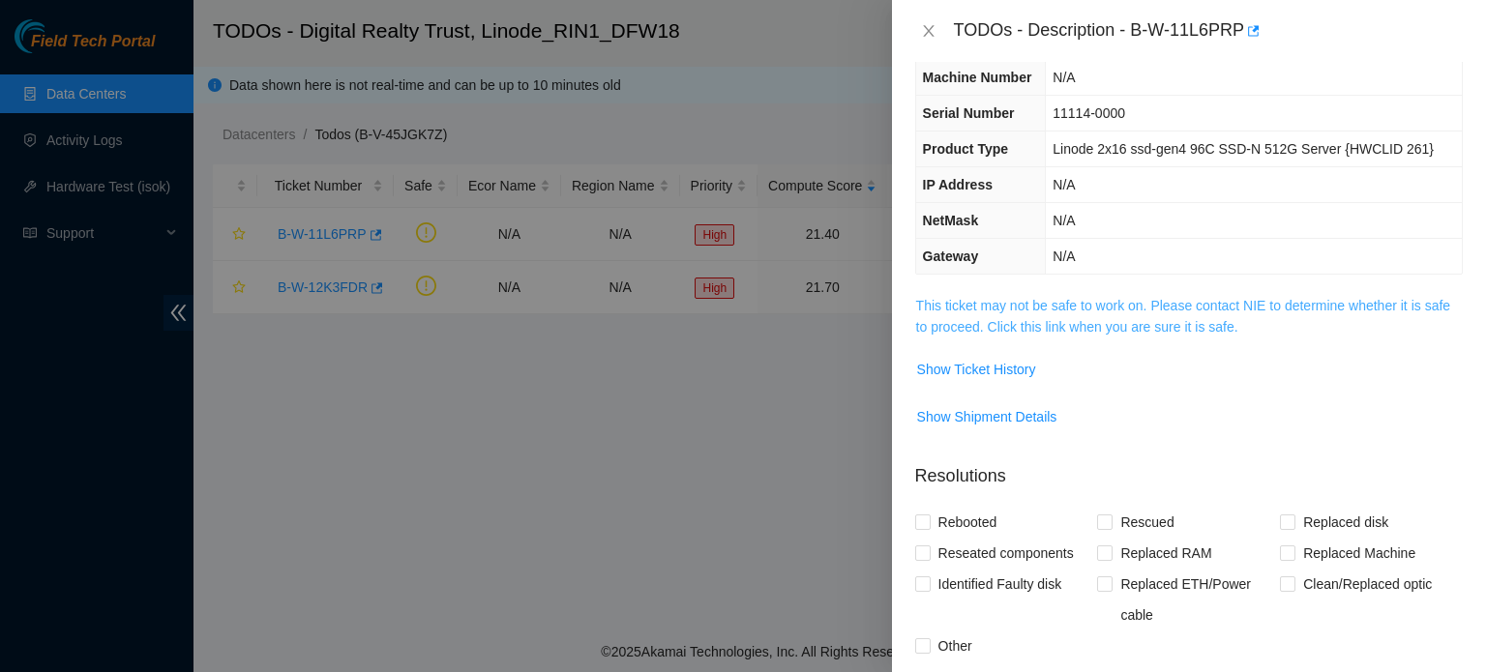
click at [1166, 309] on link "This ticket may not be safe to work on. Please contact NIE to determine whether…" at bounding box center [1183, 316] width 534 height 37
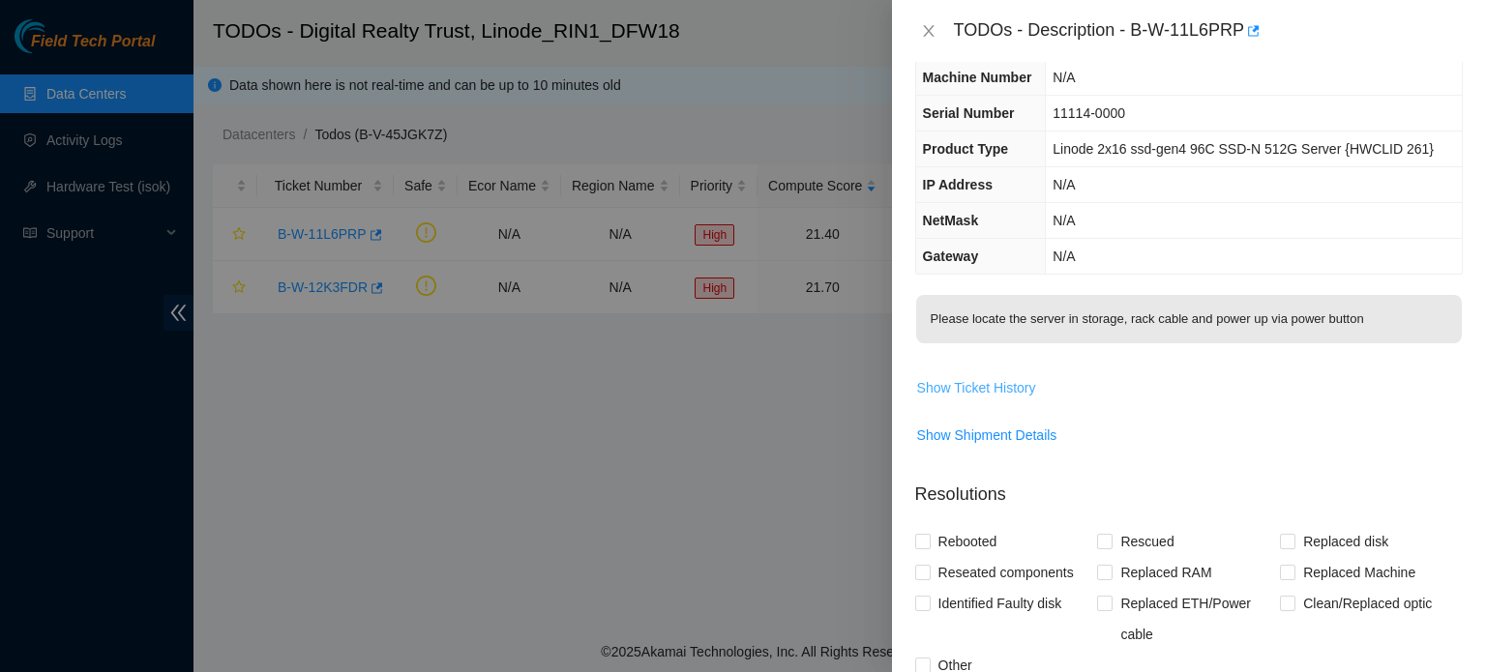
click at [1006, 393] on span "Show Ticket History" at bounding box center [976, 387] width 119 height 21
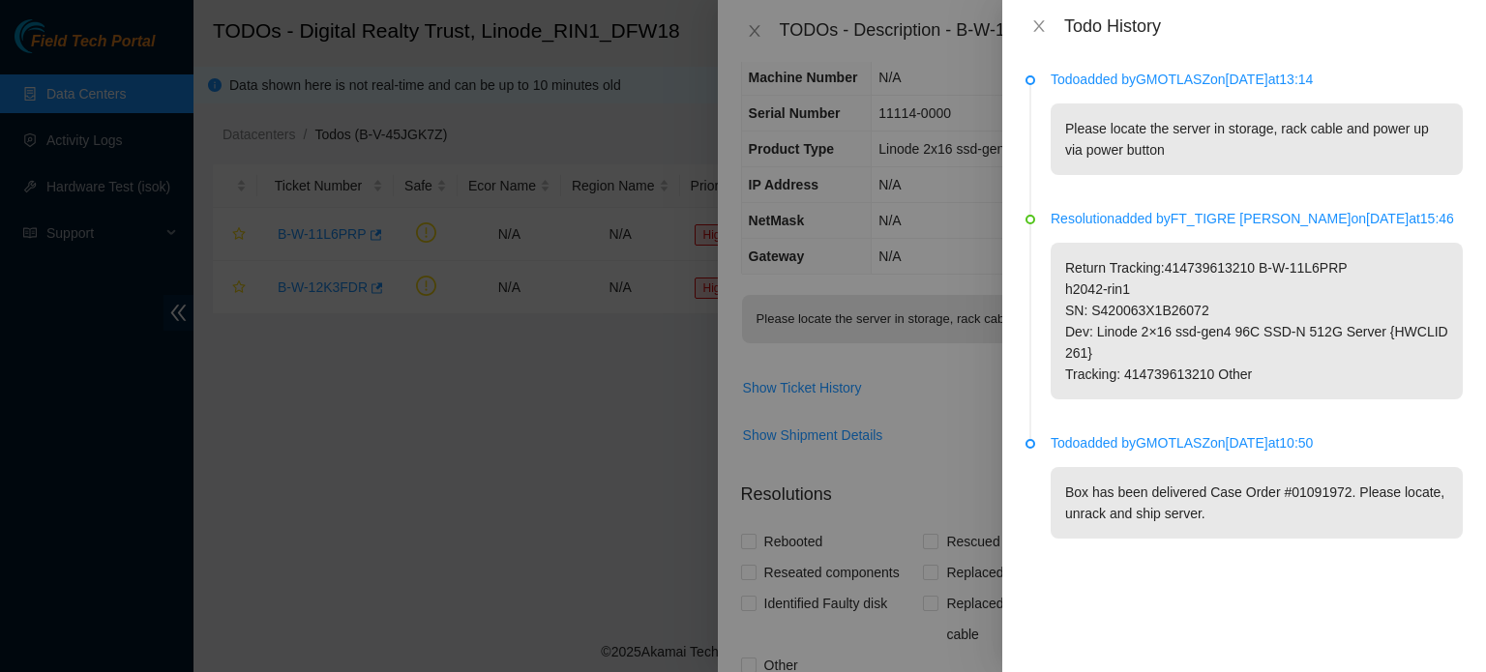
click at [963, 297] on div at bounding box center [743, 336] width 1486 height 672
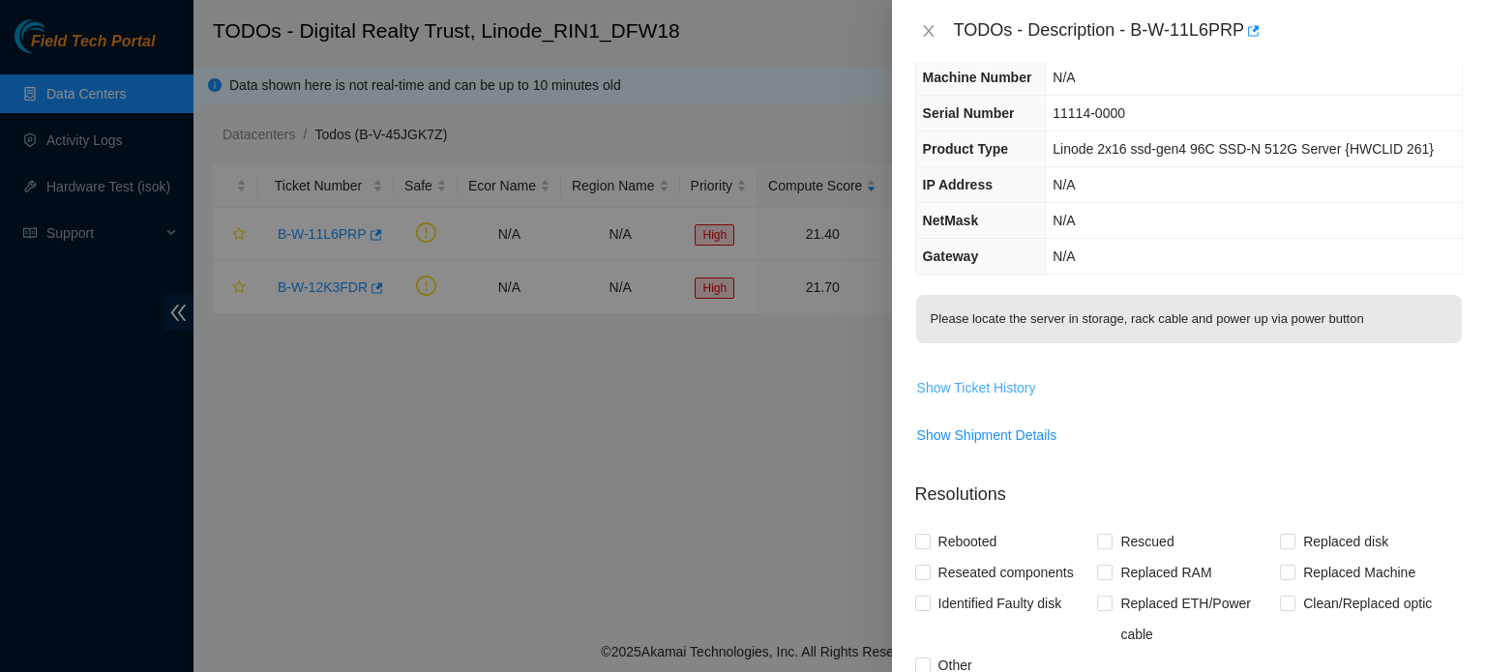
click at [983, 385] on span "Show Ticket History" at bounding box center [976, 387] width 119 height 21
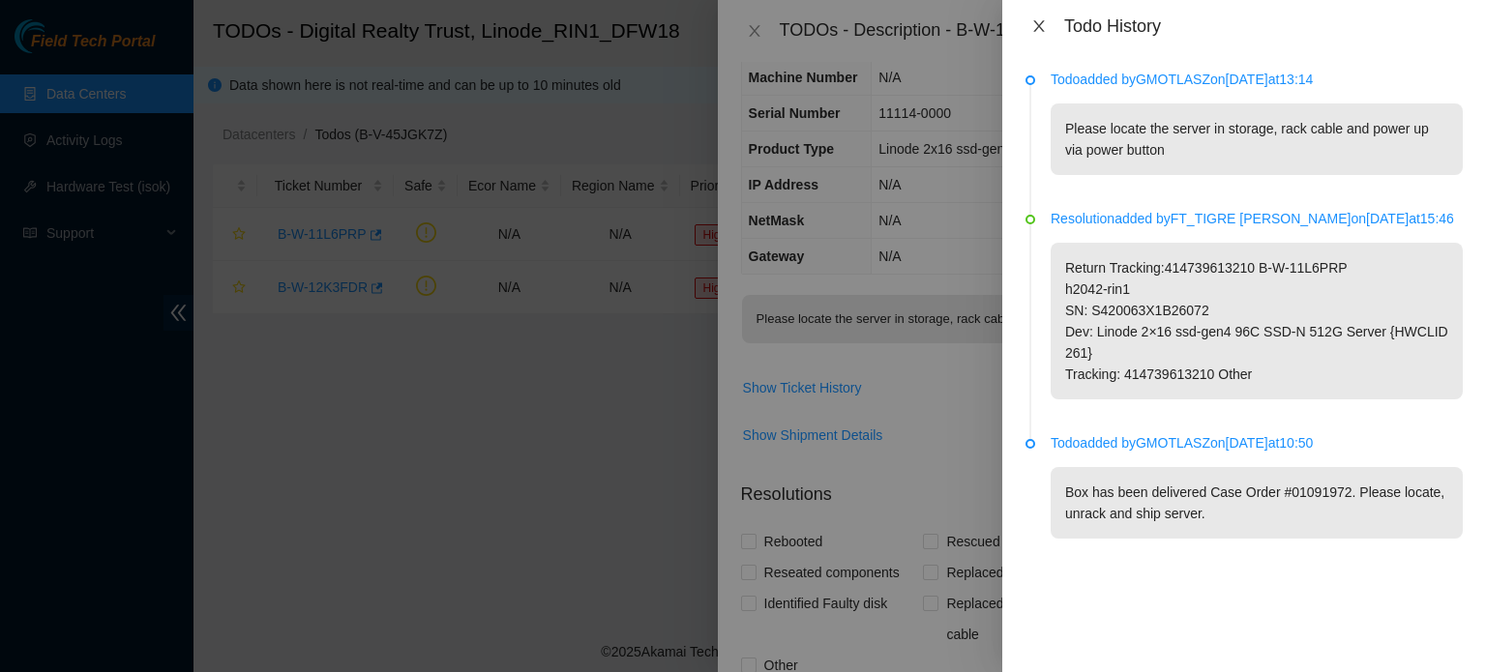
click at [1031, 28] on icon "close" at bounding box center [1038, 25] width 15 height 15
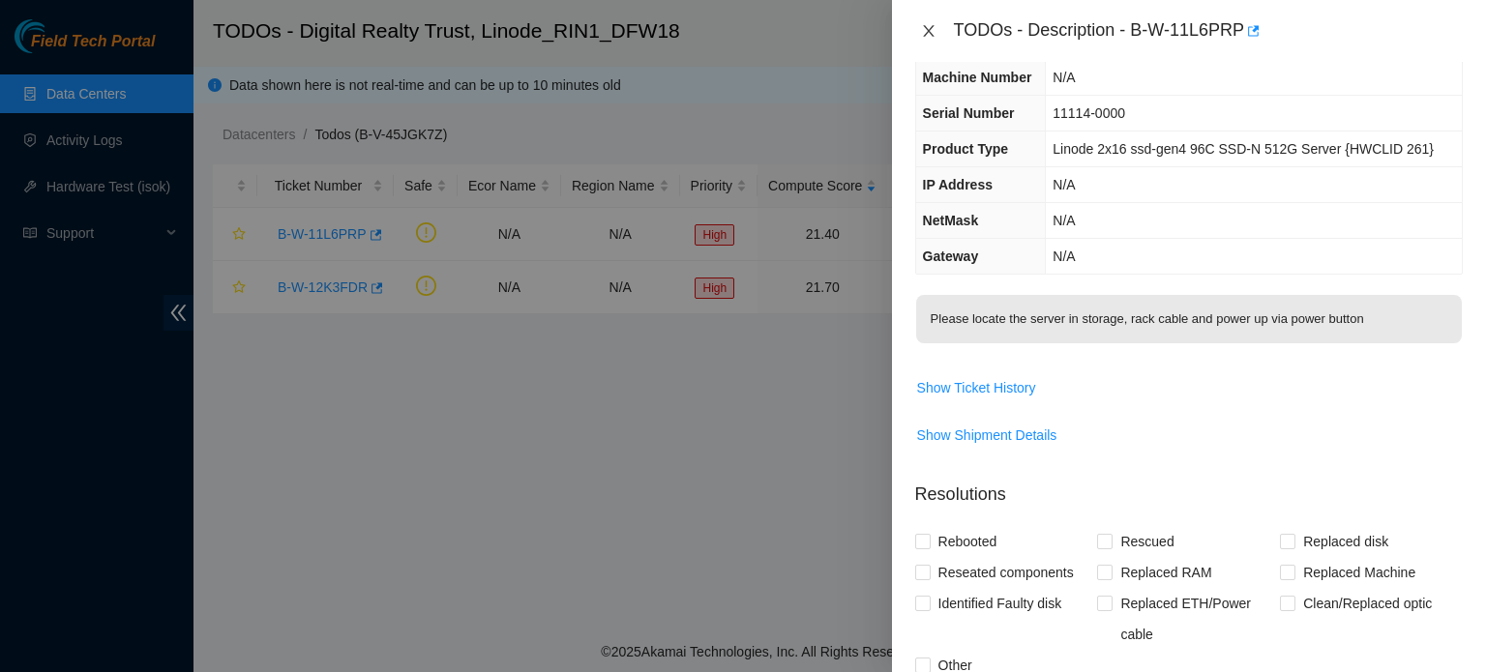
click at [930, 26] on icon "close" at bounding box center [928, 30] width 15 height 15
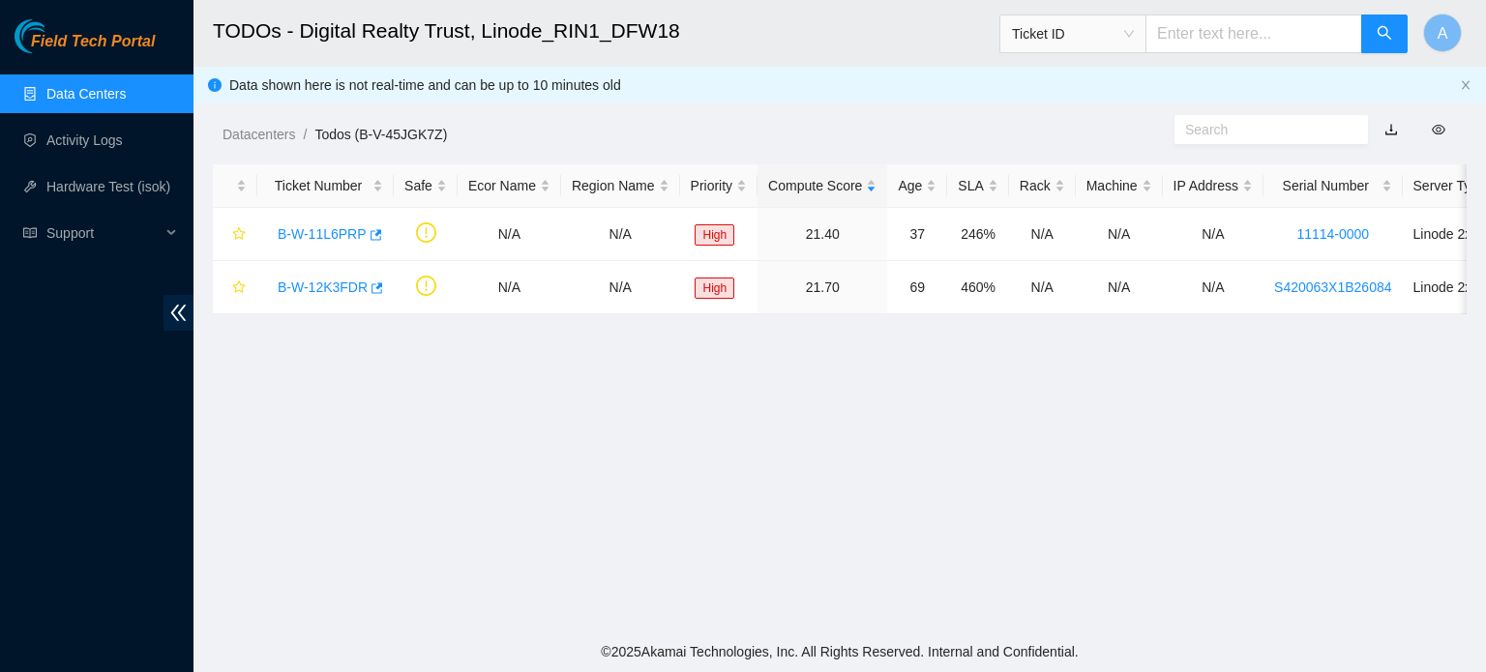
scroll to position [83, 0]
click at [76, 224] on span "Support" at bounding box center [103, 233] width 114 height 39
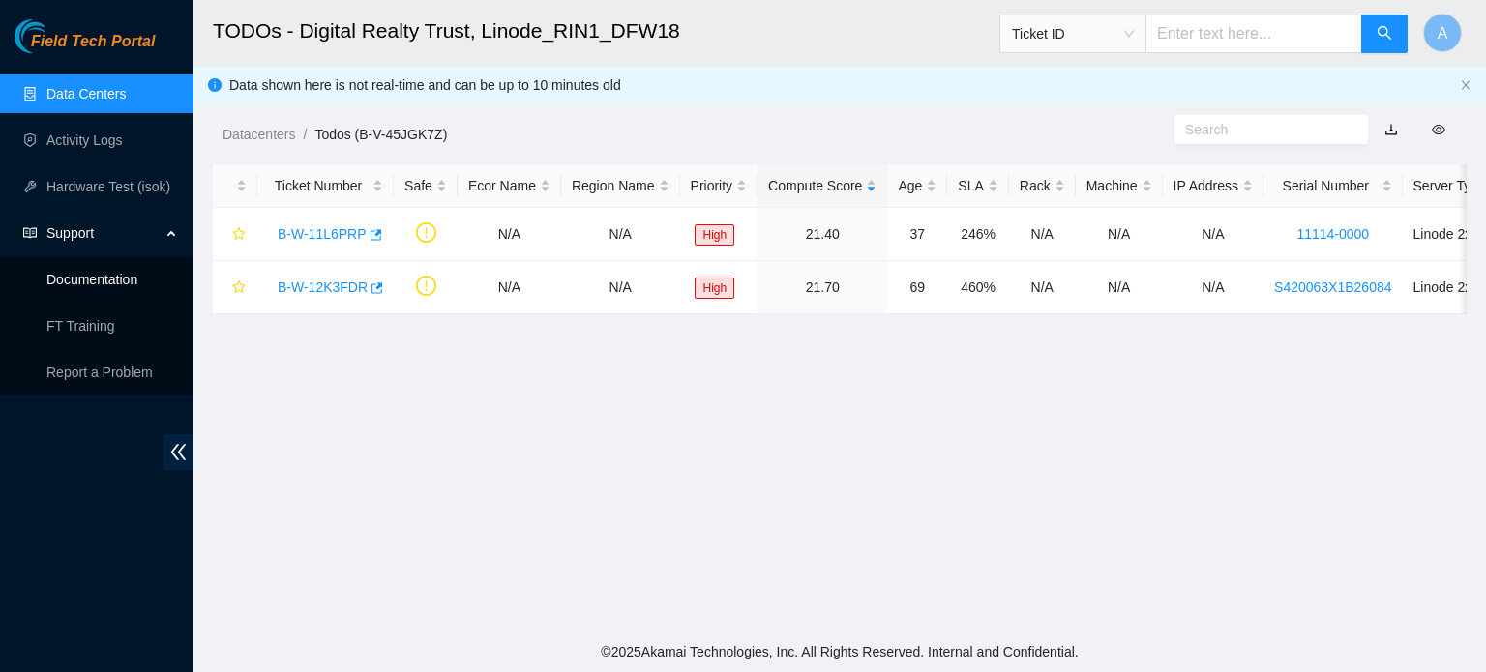
click at [91, 280] on link "Documentation" at bounding box center [91, 279] width 91 height 15
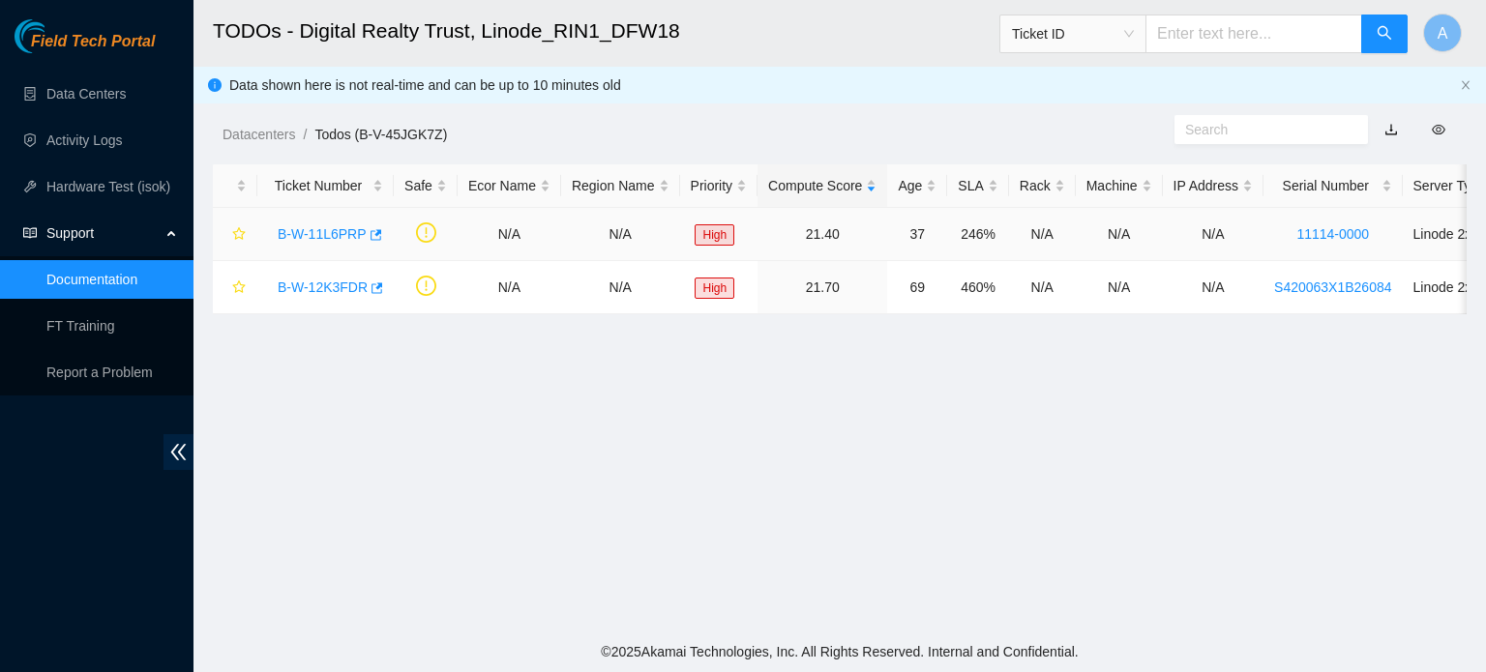
click at [344, 235] on link "B-W-11L6PRP" at bounding box center [322, 233] width 89 height 15
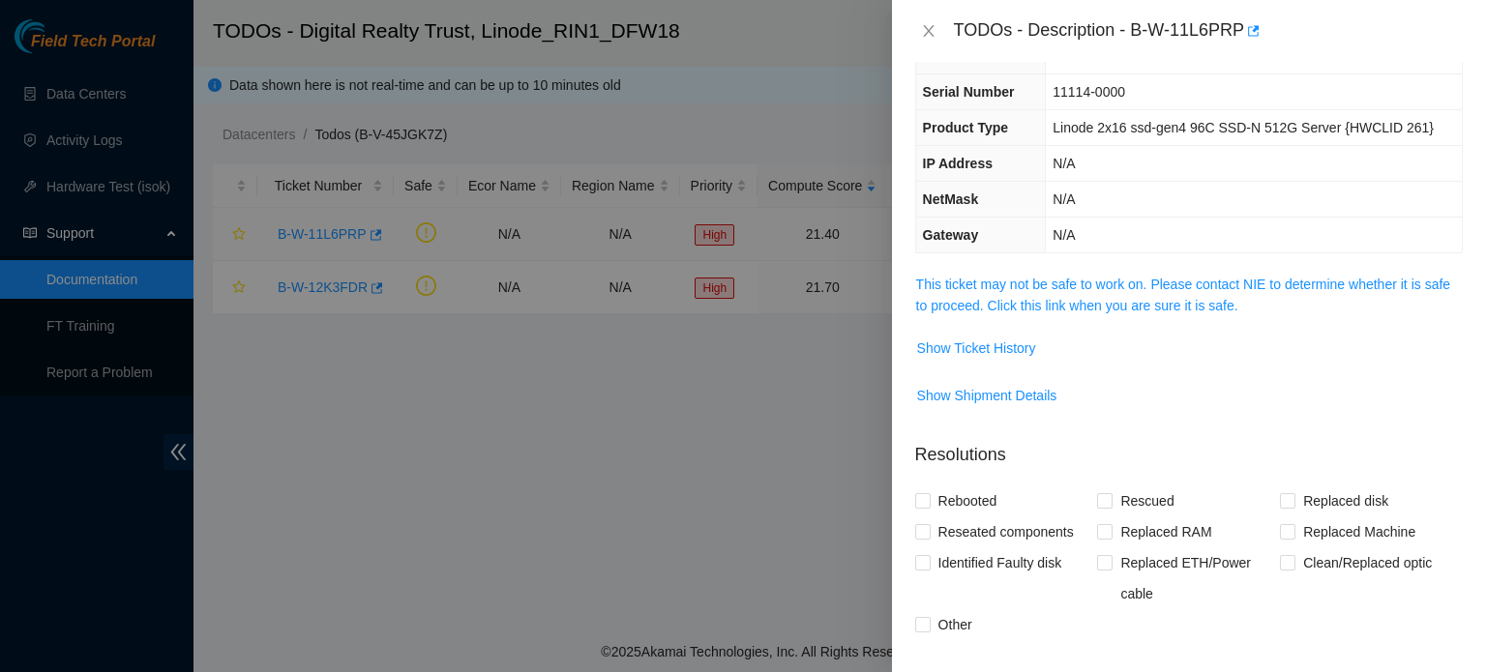
scroll to position [62, 0]
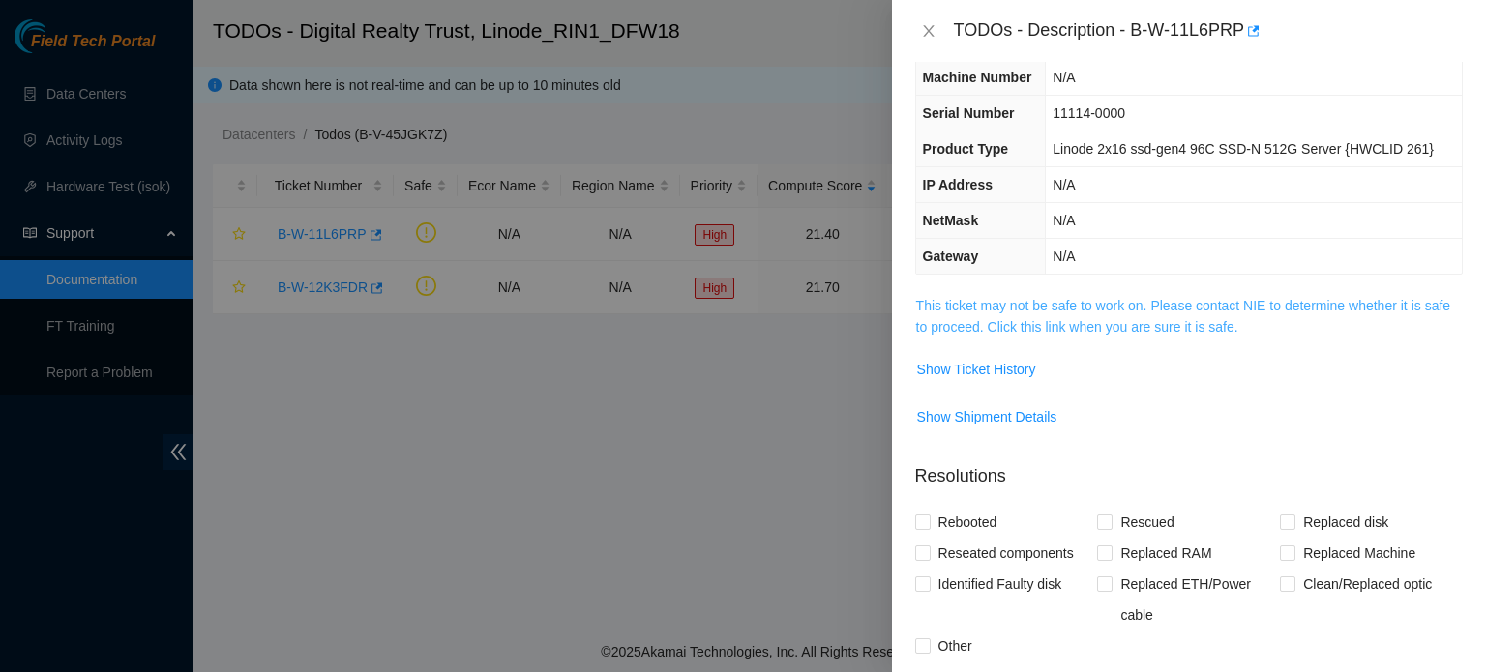
click at [1137, 324] on link "This ticket may not be safe to work on. Please contact NIE to determine whether…" at bounding box center [1183, 316] width 534 height 37
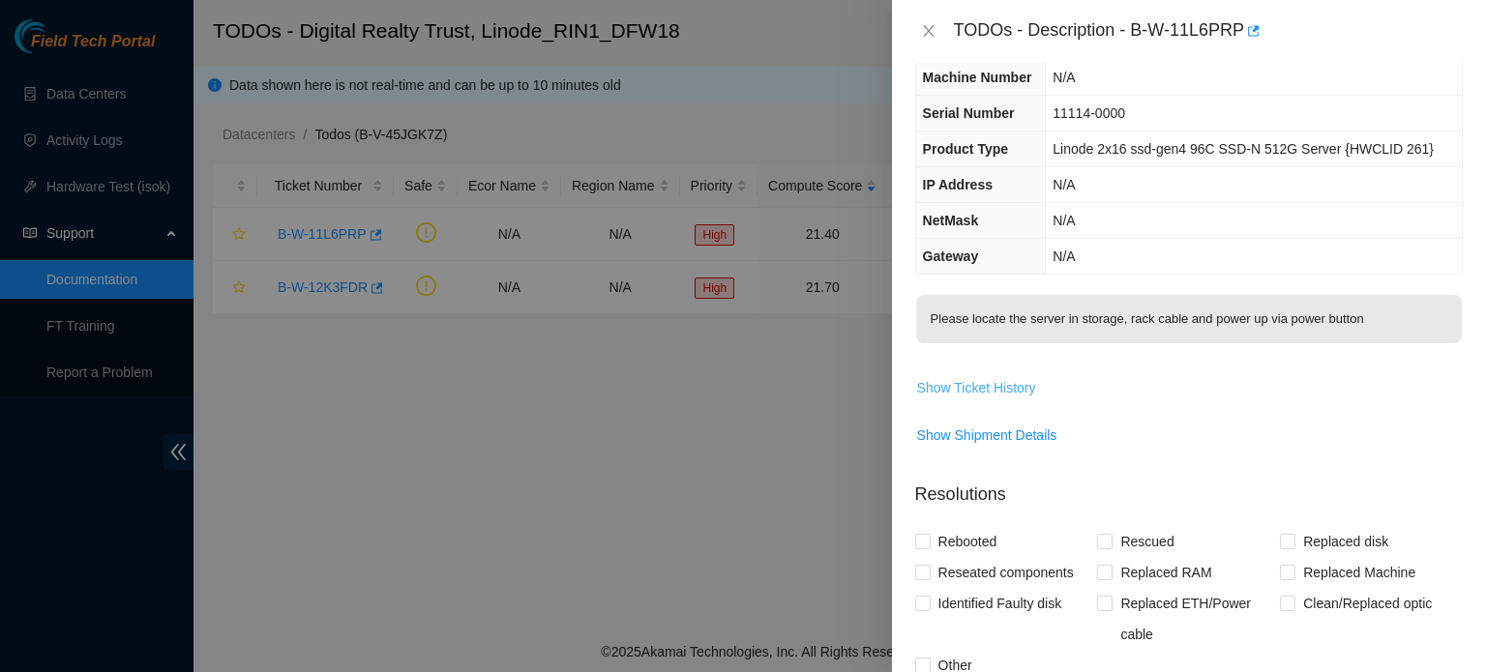
click at [998, 392] on span "Show Ticket History" at bounding box center [976, 387] width 119 height 21
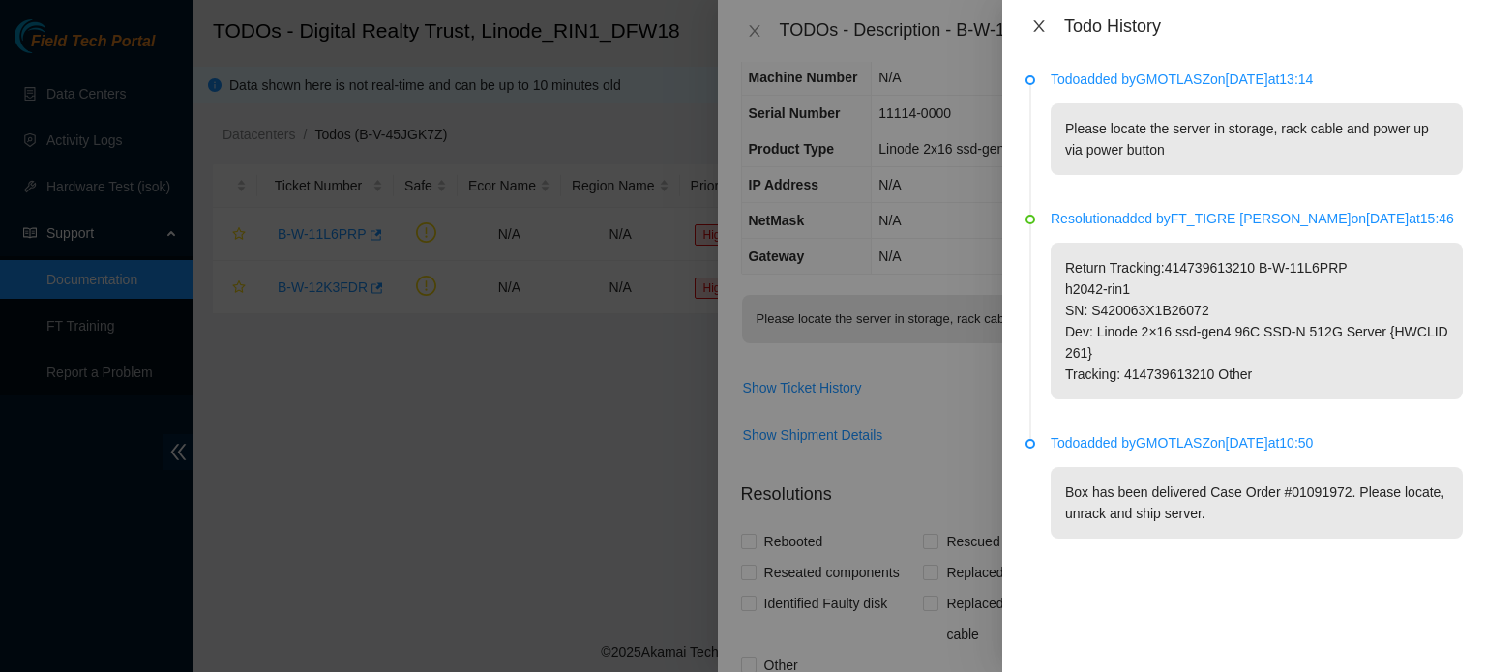
click at [1045, 26] on icon "close" at bounding box center [1038, 25] width 15 height 15
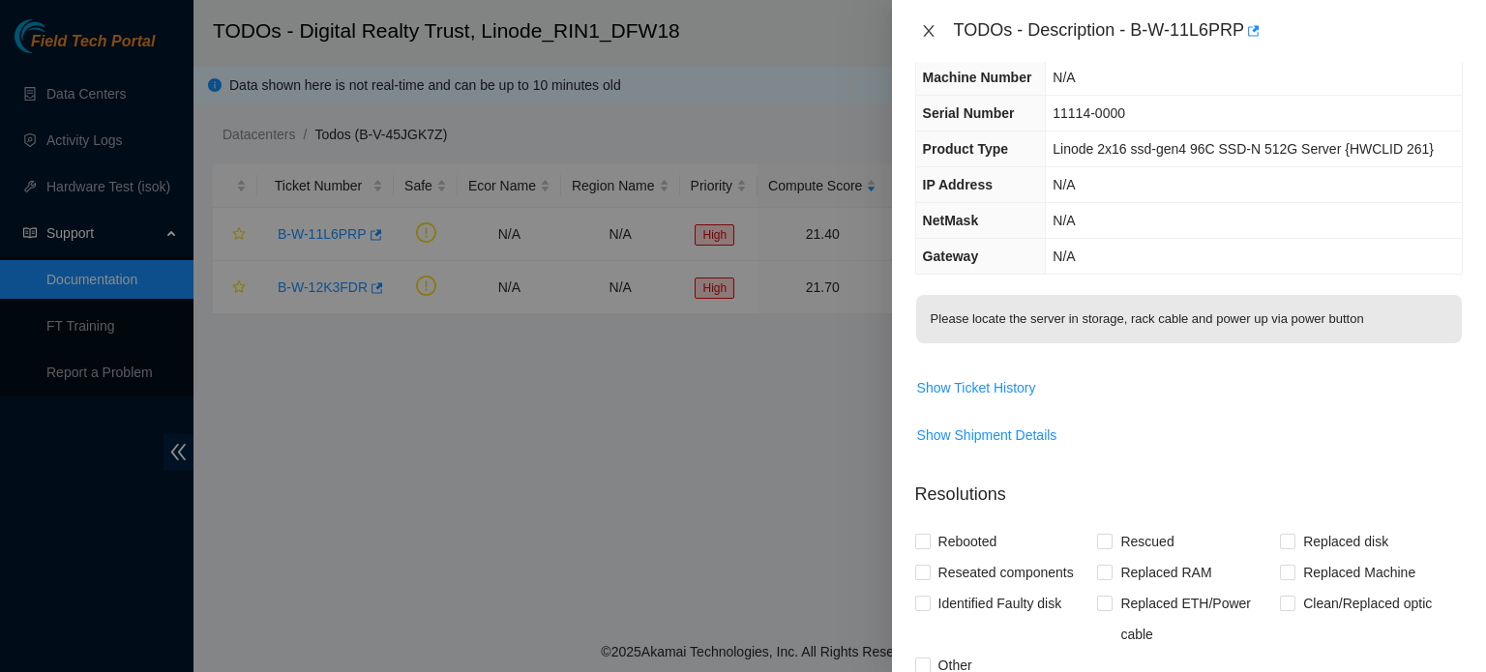
click at [925, 38] on icon "close" at bounding box center [928, 30] width 15 height 15
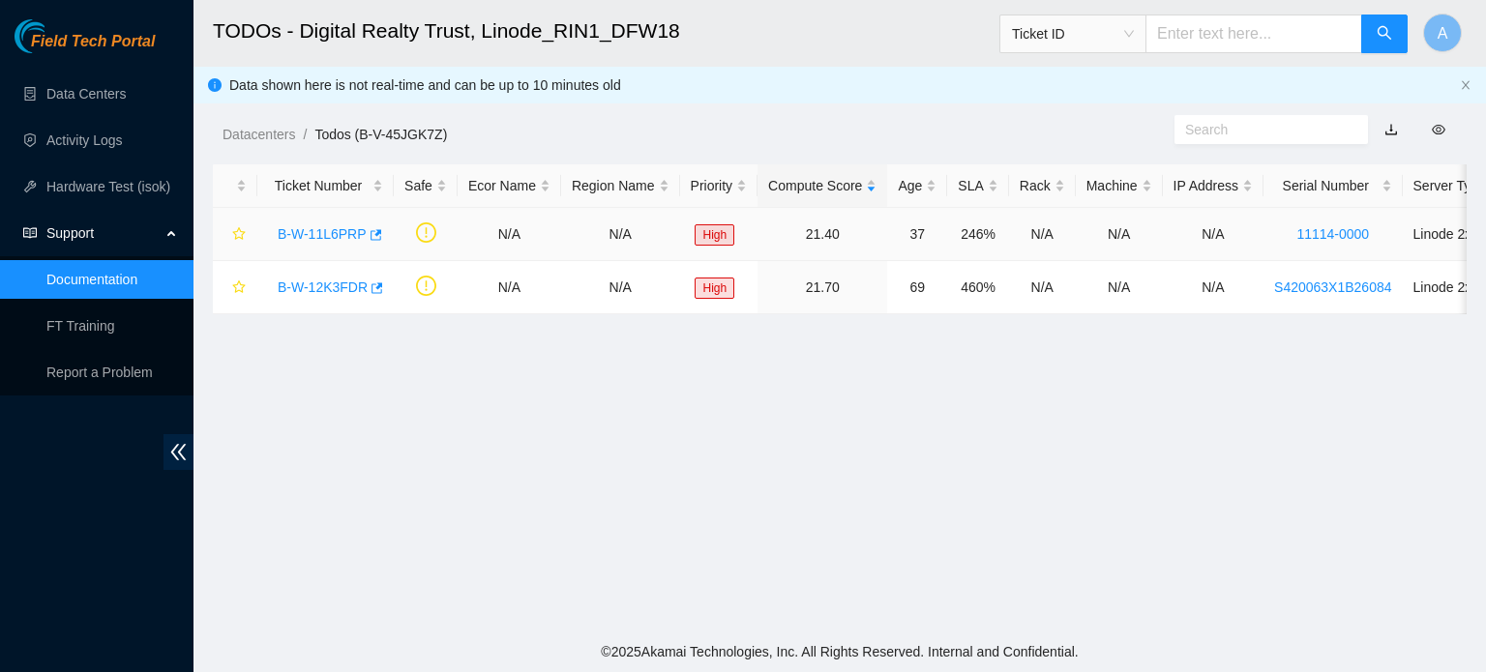
scroll to position [83, 0]
click at [951, 100] on div "Datacenters / Todos (B-V-45JGK7Z) /" at bounding box center [677, 91] width 969 height 108
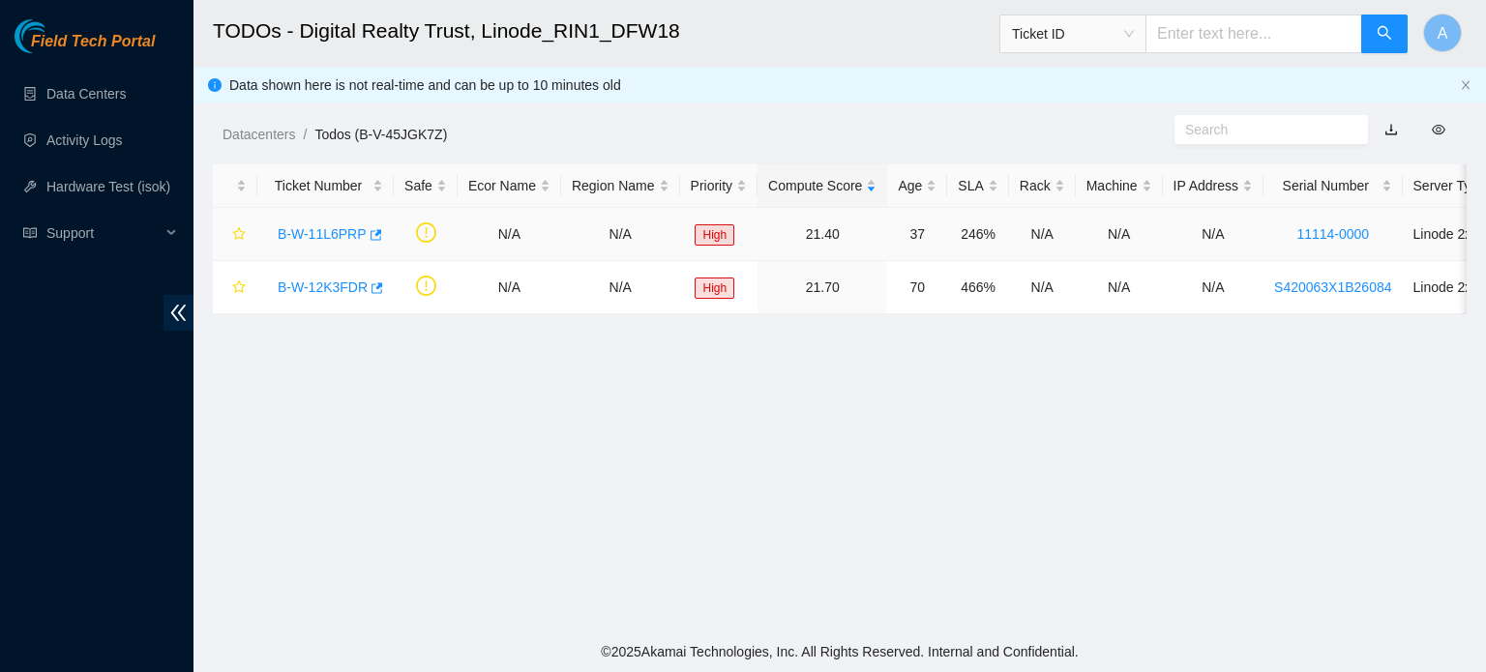
click at [315, 238] on link "B-W-11L6PRP" at bounding box center [322, 233] width 89 height 15
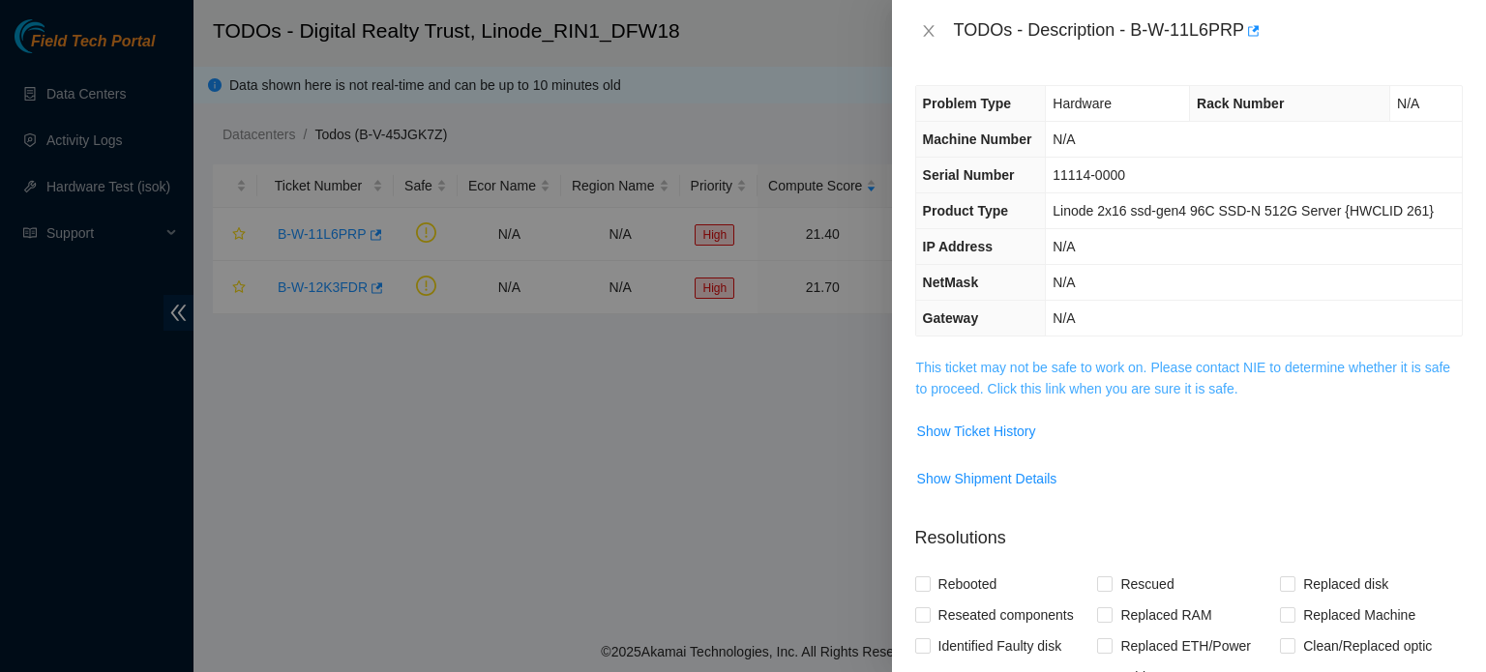
click at [1133, 389] on link "This ticket may not be safe to work on. Please contact NIE to determine whether…" at bounding box center [1183, 378] width 534 height 37
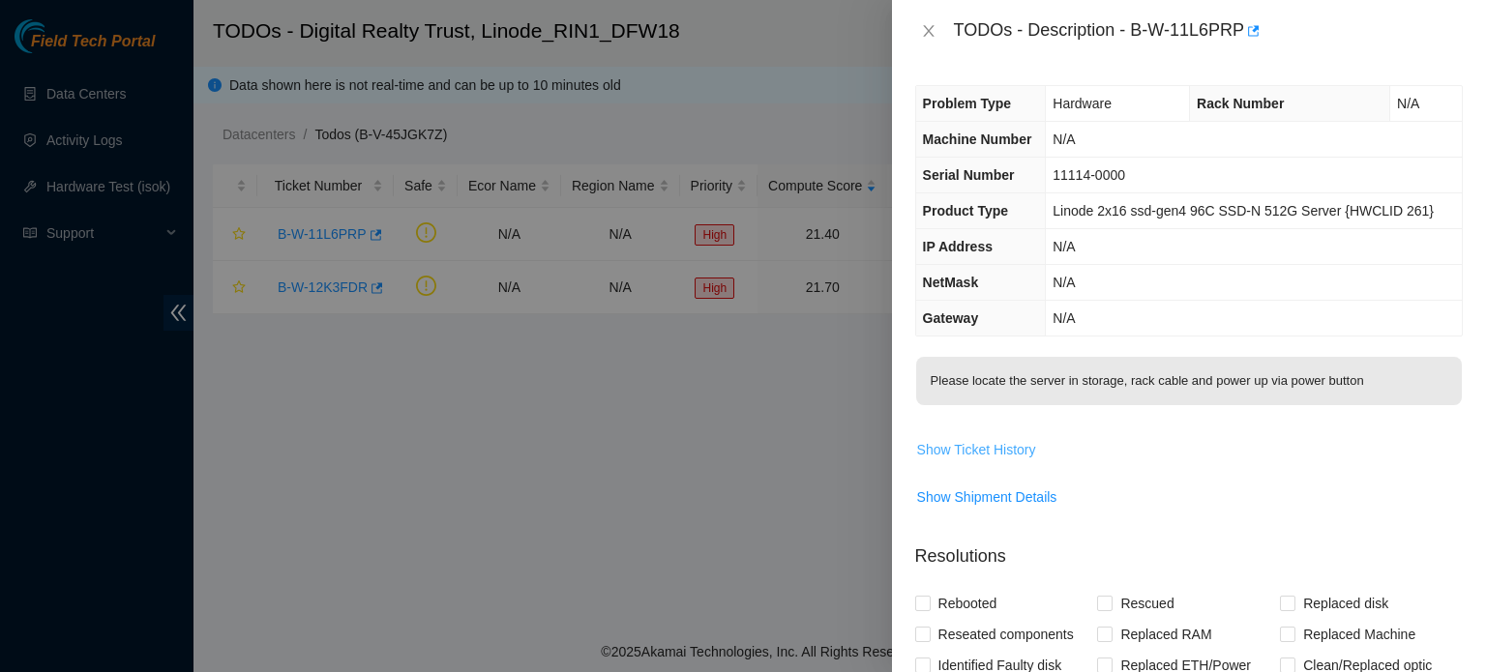
click at [954, 443] on span "Show Ticket History" at bounding box center [976, 449] width 119 height 21
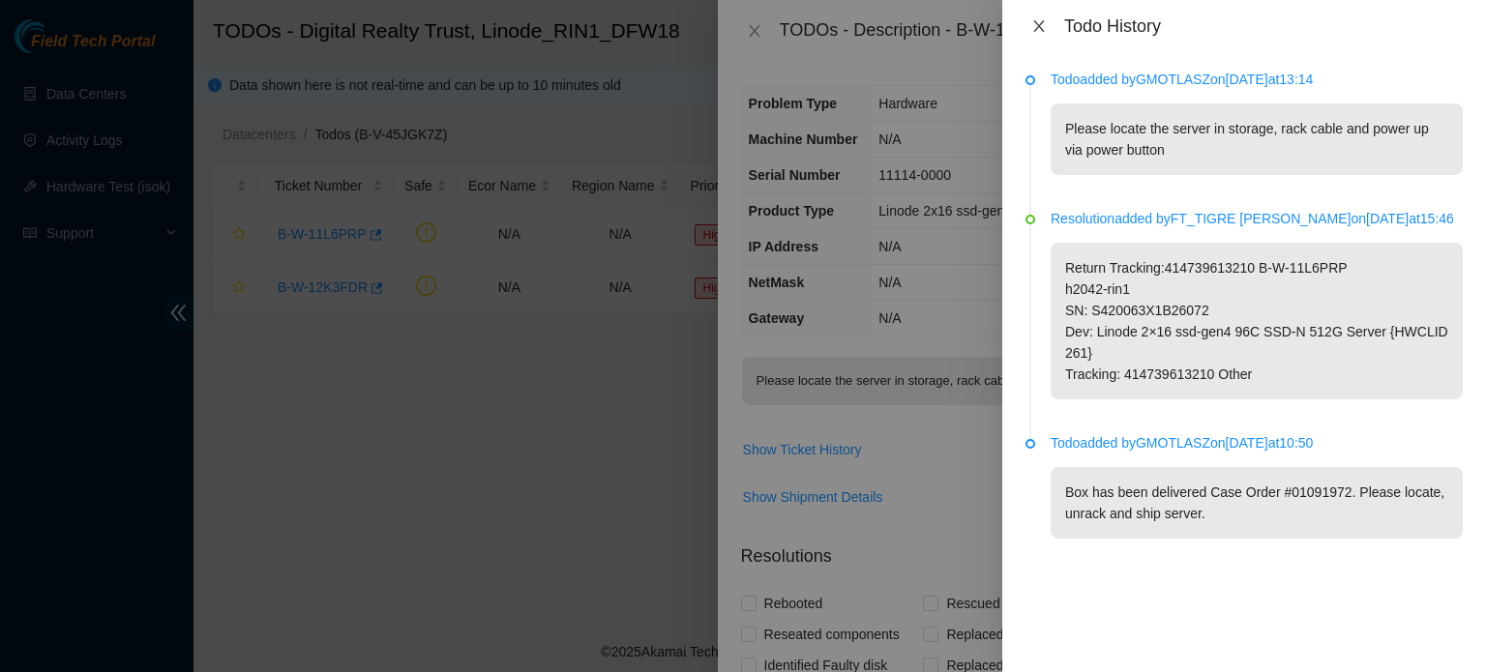
click at [1039, 24] on icon "close" at bounding box center [1038, 25] width 15 height 15
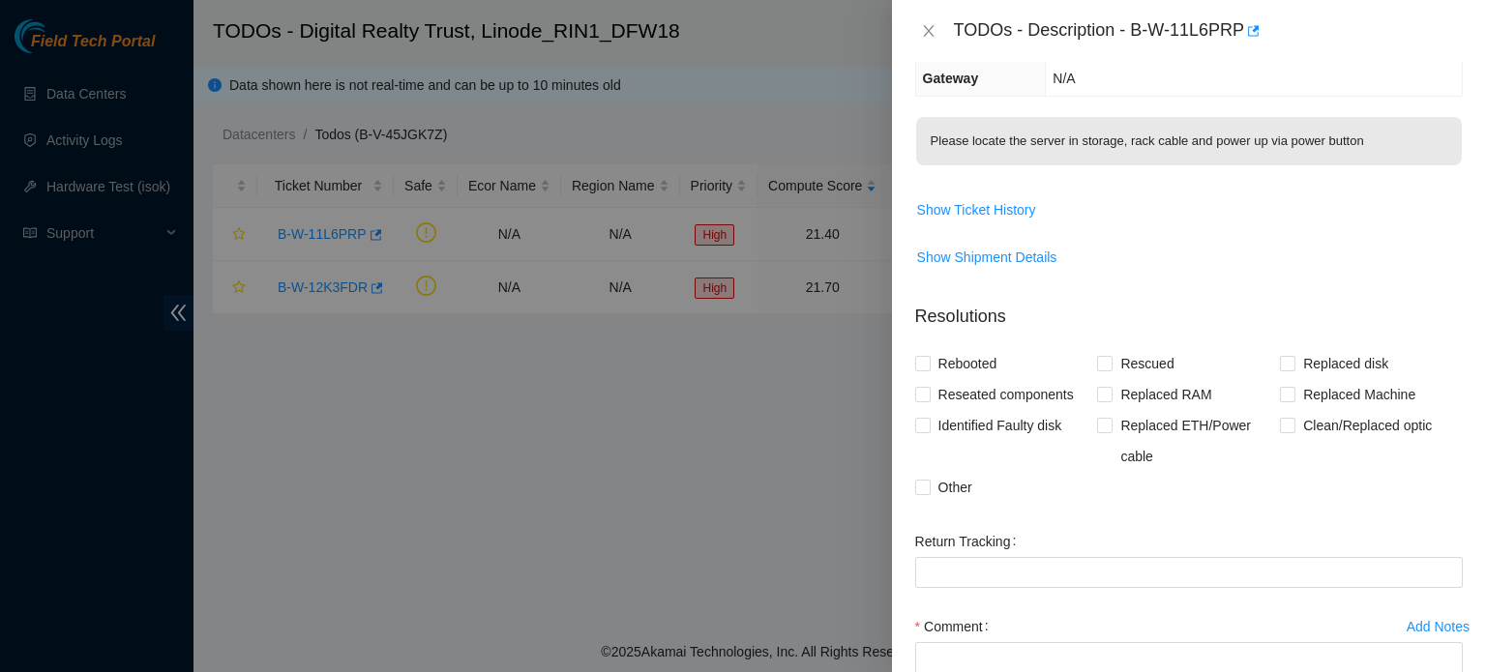
scroll to position [356, 0]
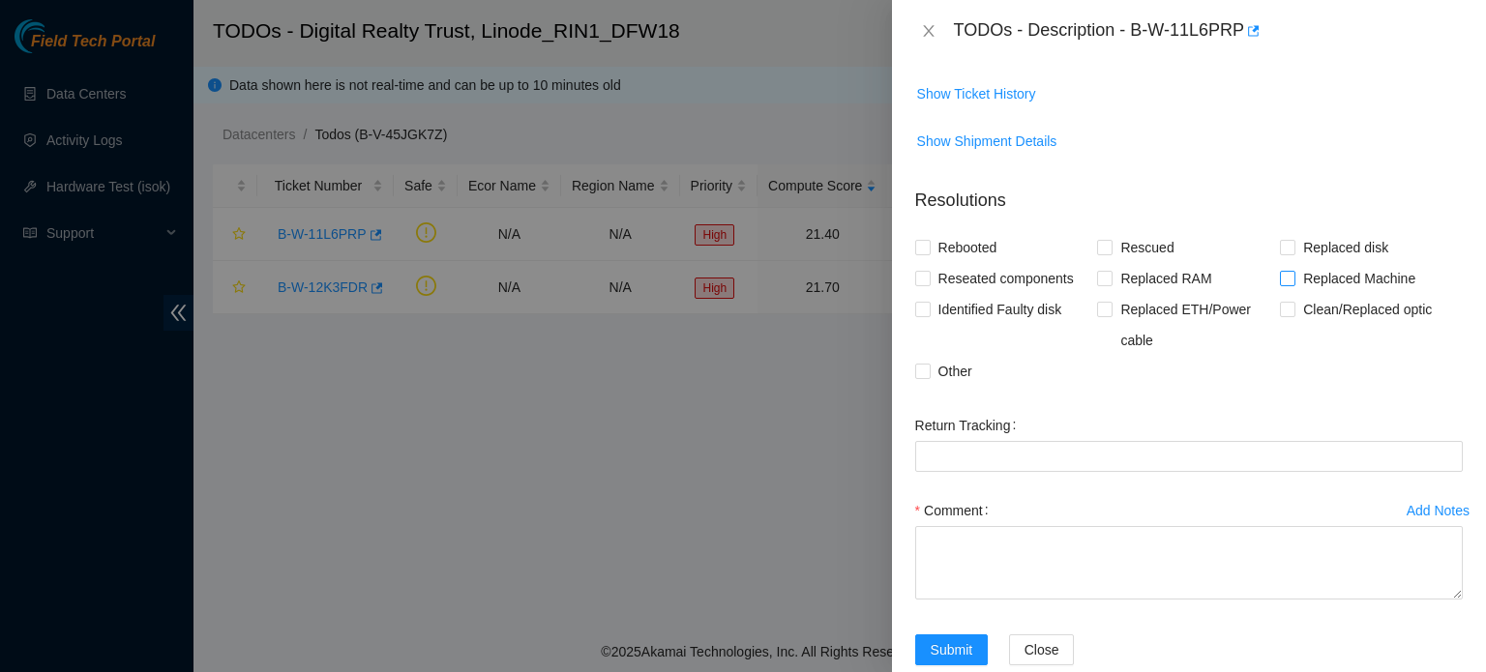
click at [1329, 278] on span "Replaced Machine" at bounding box center [1359, 278] width 128 height 31
click at [1293, 278] on input "Replaced Machine" at bounding box center [1287, 278] width 14 height 14
checkbox input "true"
click at [956, 374] on span "Other" at bounding box center [954, 371] width 49 height 31
click at [929, 374] on input "Other" at bounding box center [922, 371] width 14 height 14
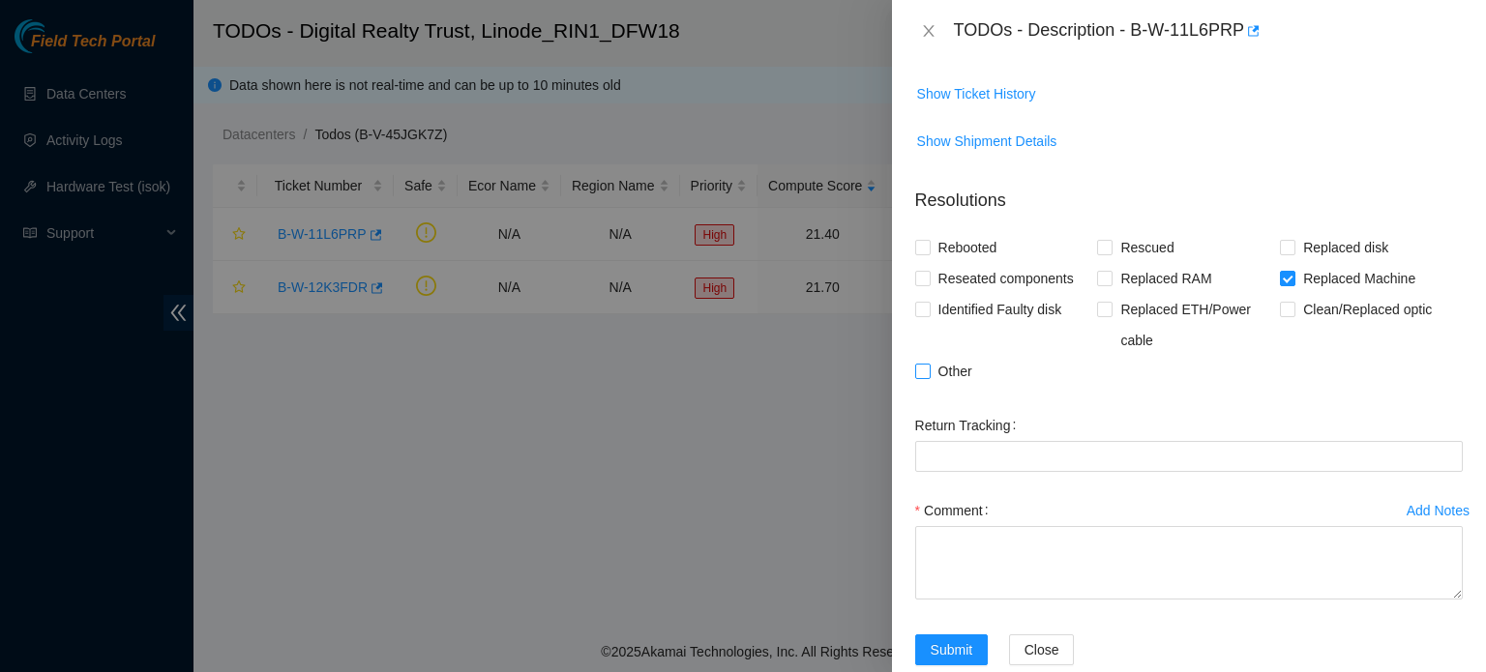
checkbox input "true"
click at [1025, 276] on span "Reseated components" at bounding box center [1005, 278] width 151 height 31
click at [929, 276] on input "Reseated components" at bounding box center [922, 278] width 14 height 14
click at [1025, 276] on span "Reseated components" at bounding box center [1005, 278] width 151 height 31
click at [929, 276] on input "Reseated components" at bounding box center [922, 278] width 14 height 14
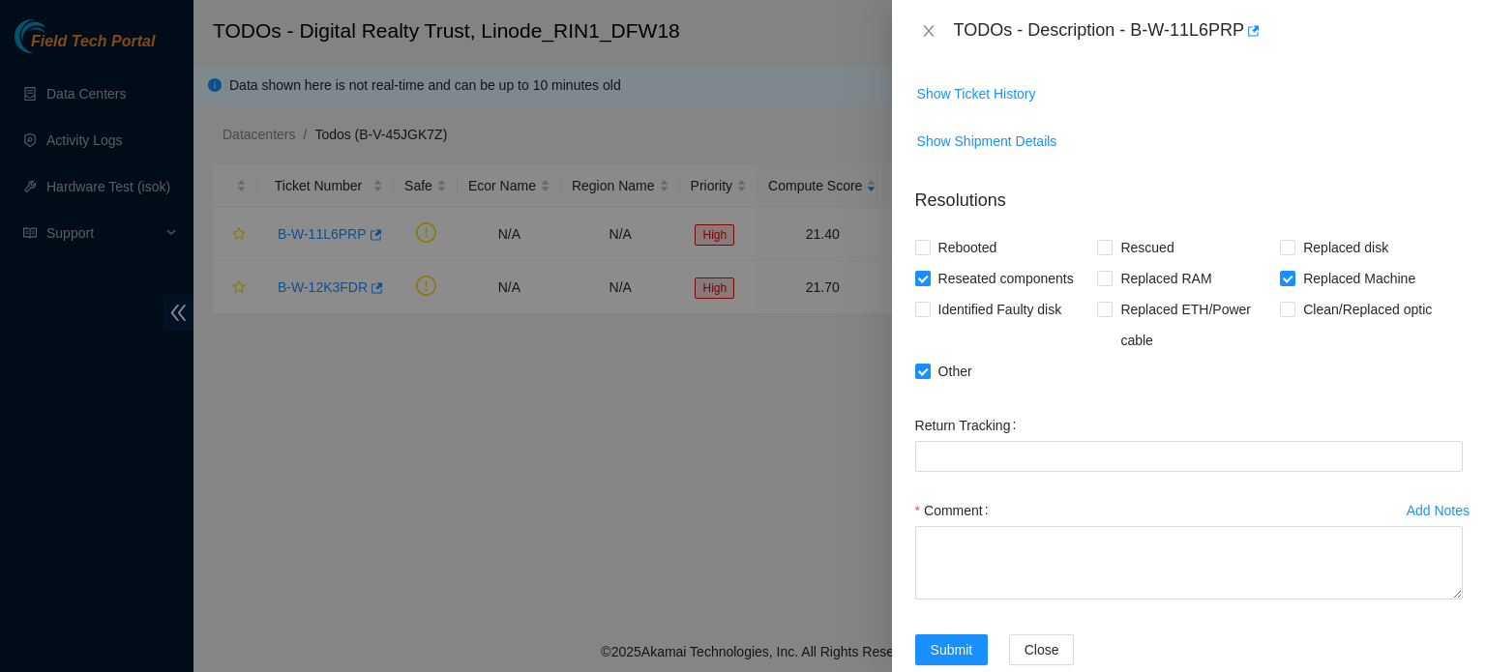
checkbox input "false"
click at [959, 246] on span "Rebooted" at bounding box center [967, 247] width 74 height 31
click at [929, 246] on input "Rebooted" at bounding box center [922, 247] width 14 height 14
checkbox input "true"
click at [1010, 284] on span "Reseated components" at bounding box center [1005, 278] width 151 height 31
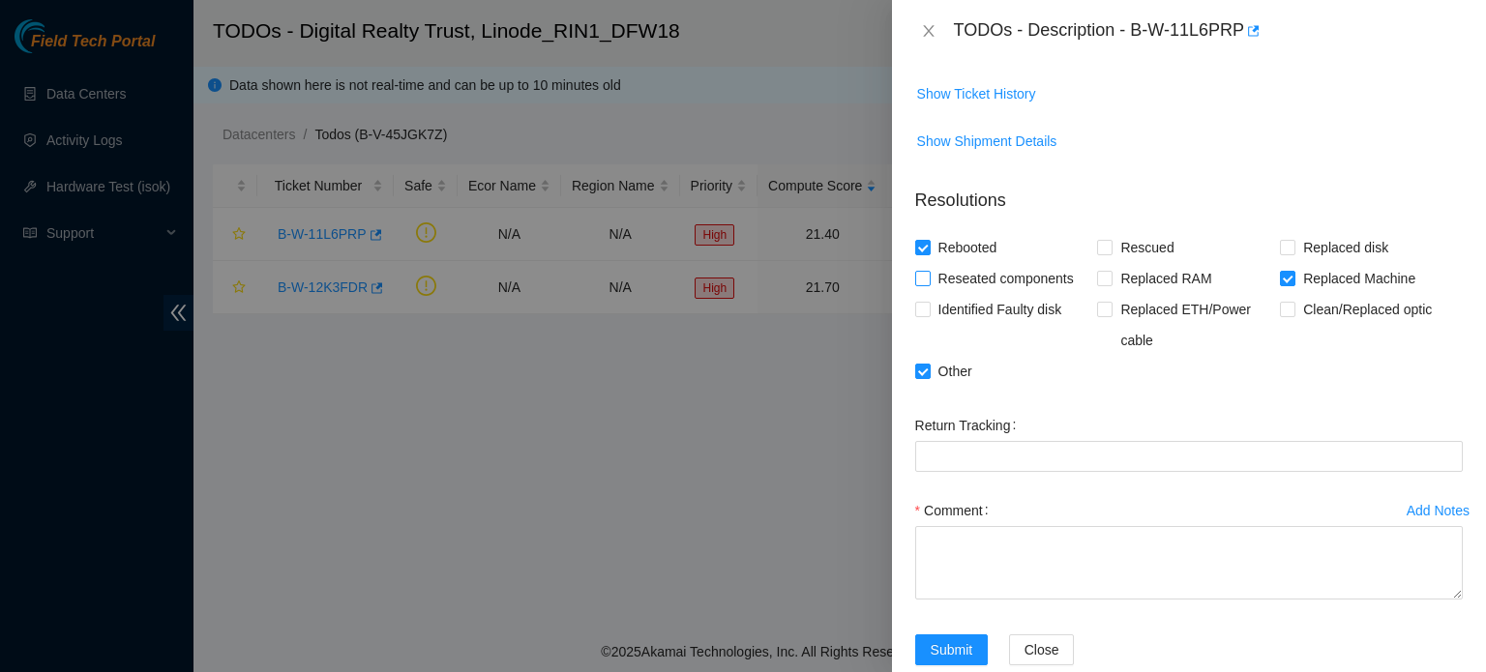
click at [929, 284] on input "Reseated components" at bounding box center [922, 278] width 14 height 14
checkbox input "true"
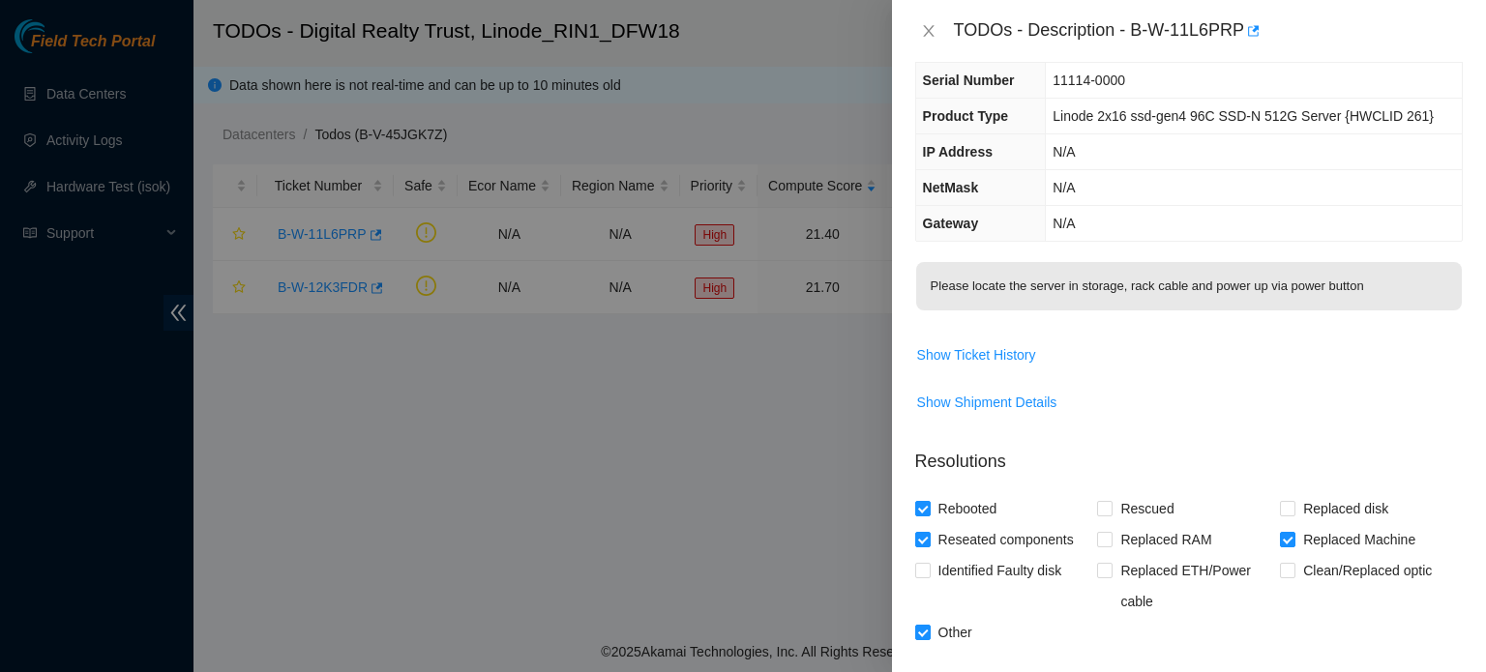
scroll to position [93, 0]
click at [994, 349] on span "Show Ticket History" at bounding box center [976, 356] width 119 height 21
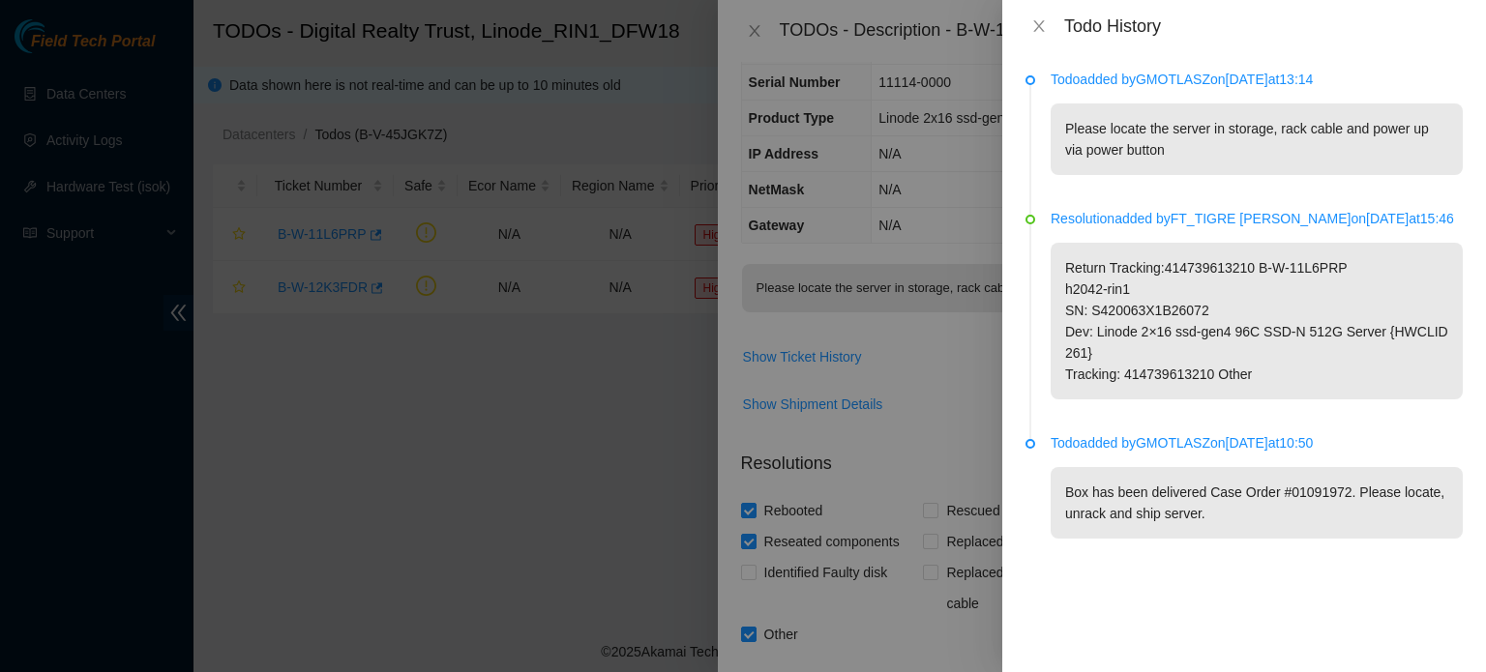
click at [1211, 625] on div "Todo added by GMOTLASZ on 2025-09-16 at 13:14 Please locate the server in stora…" at bounding box center [1244, 362] width 484 height 620
click at [957, 390] on div at bounding box center [743, 336] width 1486 height 672
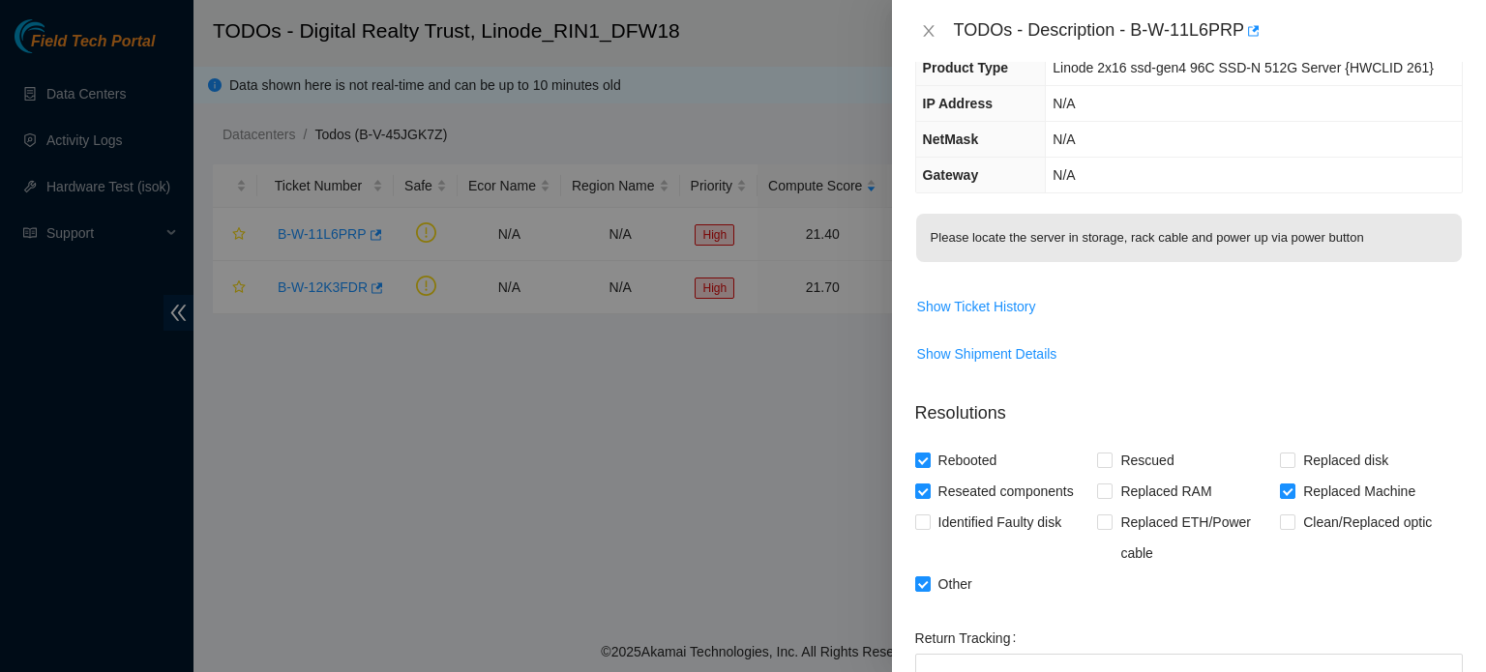
scroll to position [0, 0]
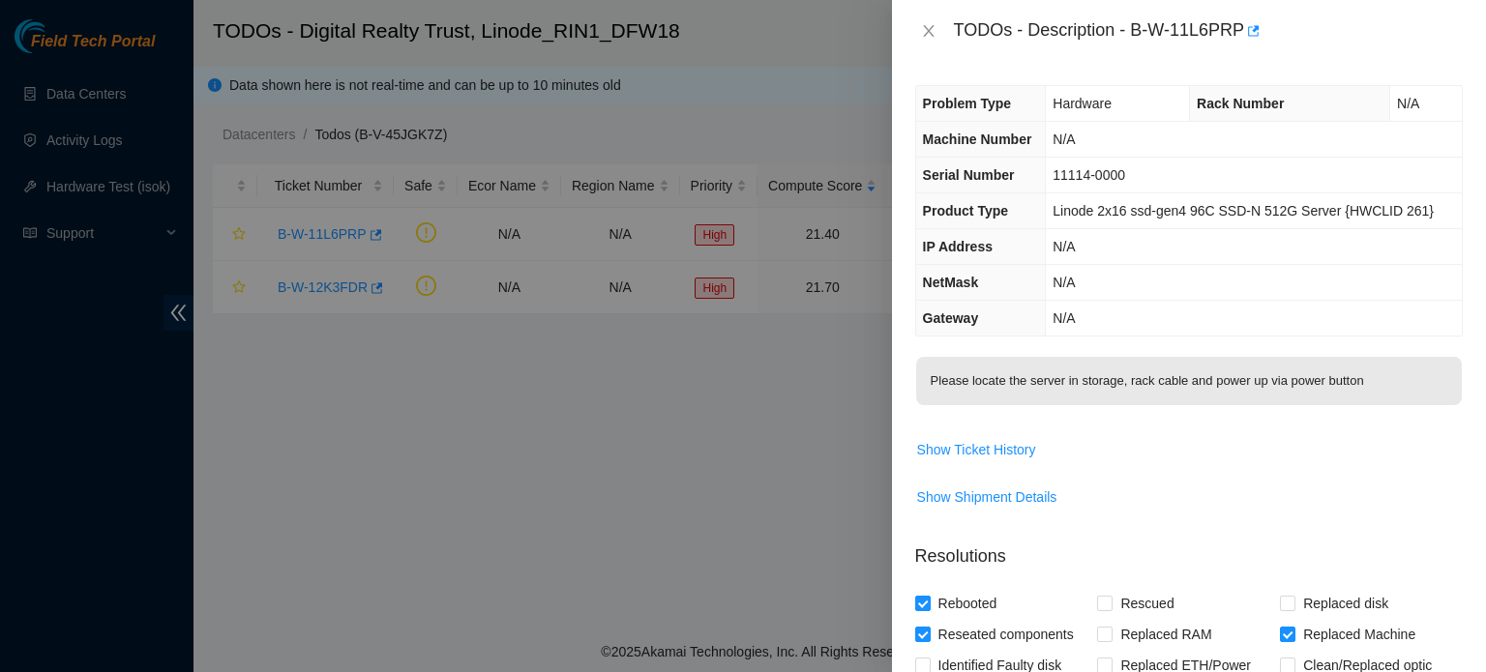
click at [1099, 168] on span "11114-0000" at bounding box center [1088, 174] width 73 height 15
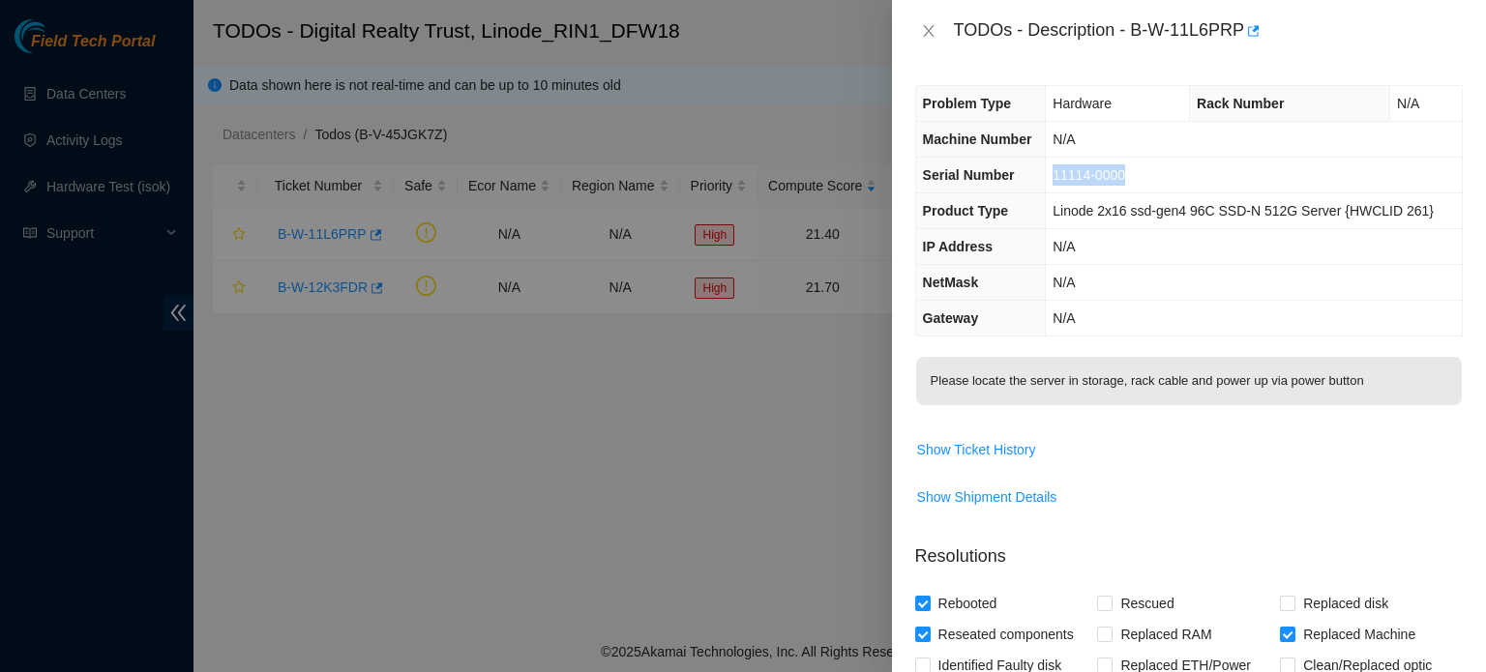
click at [1099, 168] on span "11114-0000" at bounding box center [1088, 174] width 73 height 15
click at [1011, 122] on th "Machine Number" at bounding box center [981, 140] width 130 height 36
drag, startPoint x: 1130, startPoint y: 25, endPoint x: 1239, endPoint y: 34, distance: 109.6
click at [1239, 34] on div "TODOs - Description - B-W-11L6PRP" at bounding box center [1208, 30] width 509 height 31
copy div "B-W-11L6PRP"
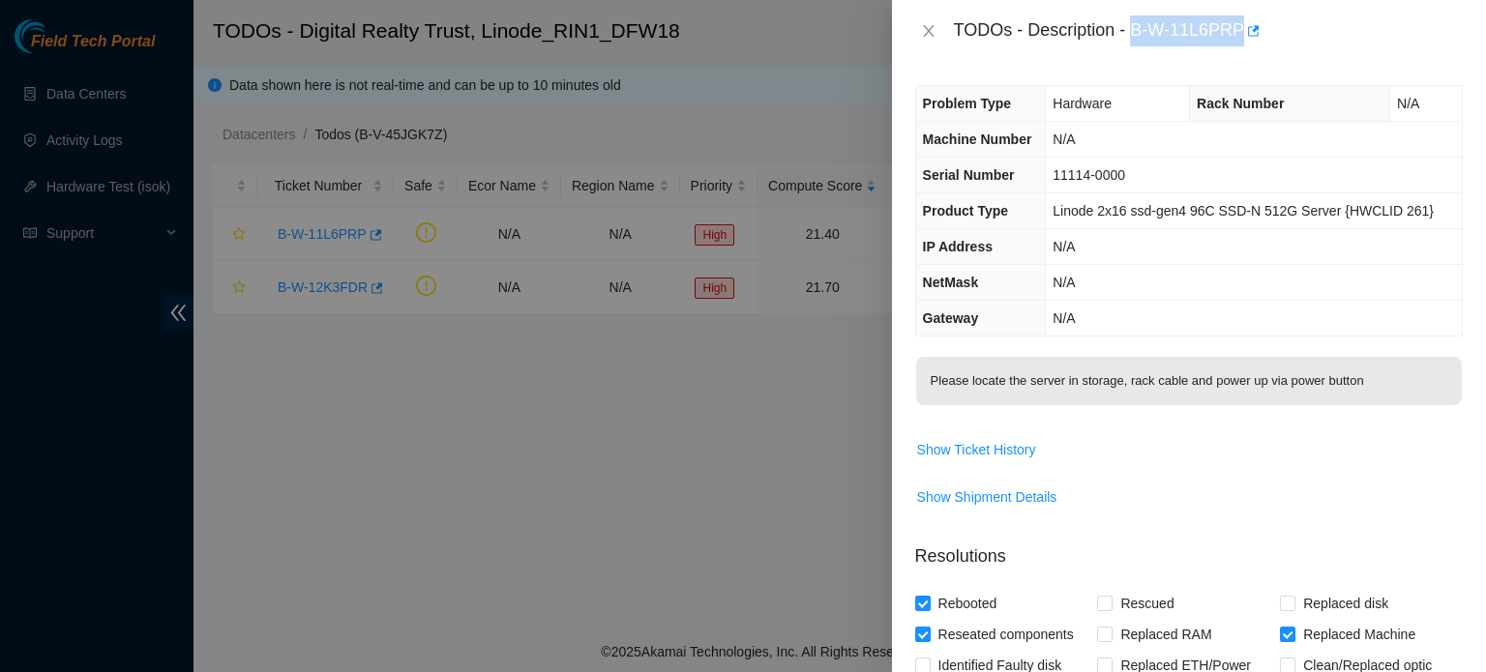
click at [1450, 269] on div "Problem Type Hardware Rack Number N/A Machine Number N/A Serial Number 11114-00…" at bounding box center [1189, 367] width 594 height 610
click at [1009, 456] on span "Show Ticket History" at bounding box center [976, 449] width 119 height 21
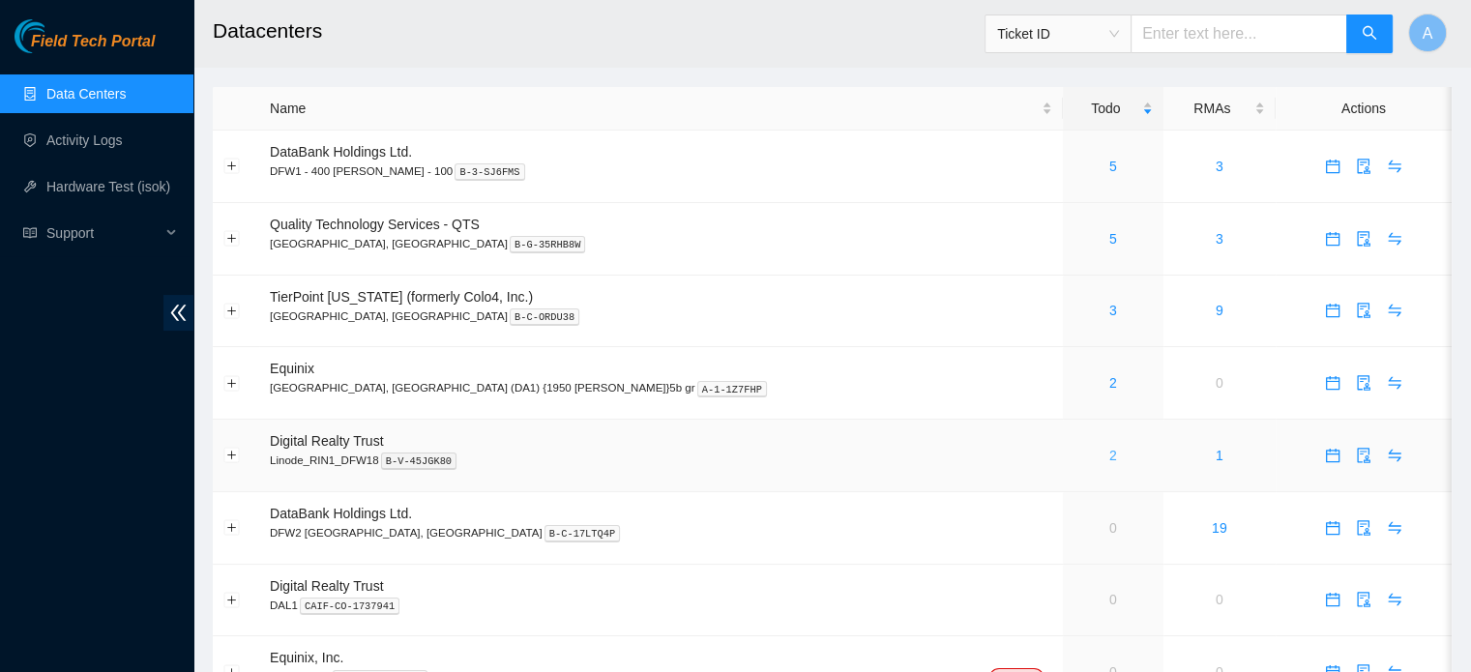
click at [1109, 451] on link "2" at bounding box center [1113, 455] width 8 height 15
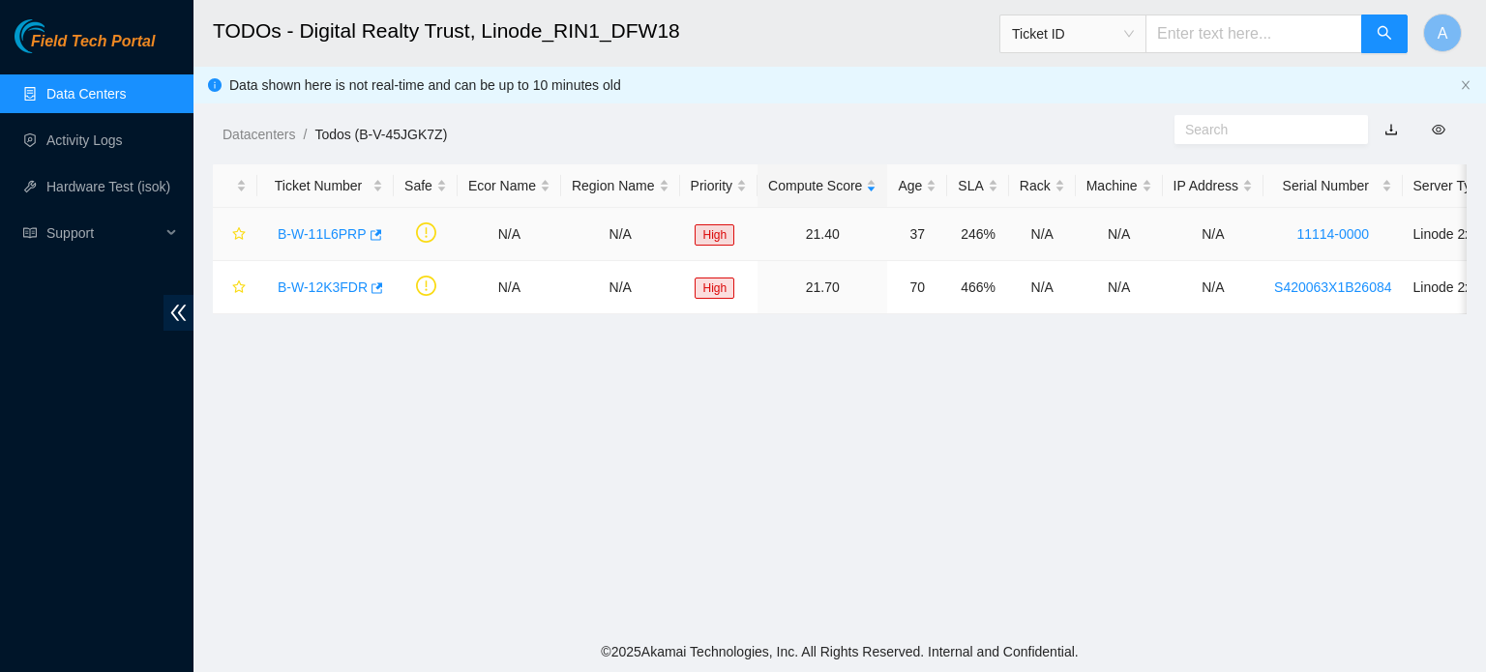
click at [331, 227] on link "B-W-11L6PRP" at bounding box center [322, 233] width 89 height 15
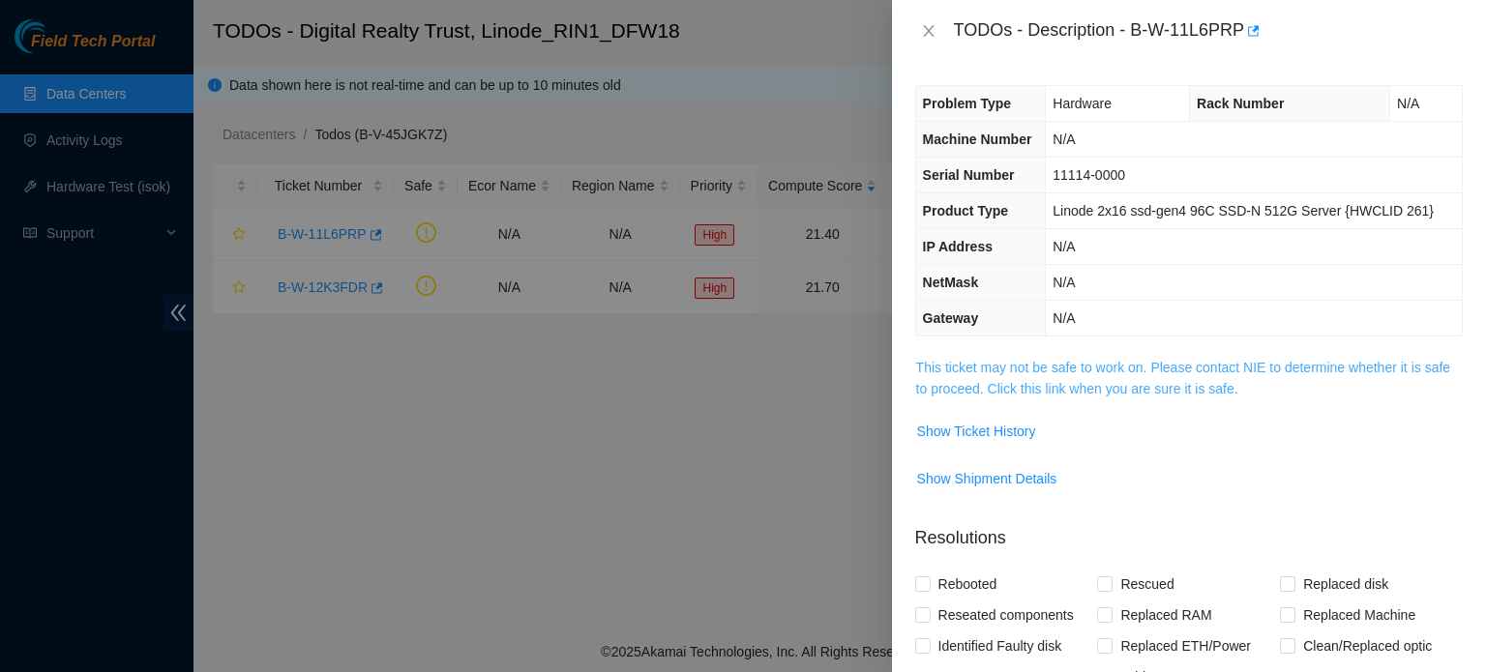
click at [1149, 361] on link "This ticket may not be safe to work on. Please contact NIE to determine whether…" at bounding box center [1183, 378] width 534 height 37
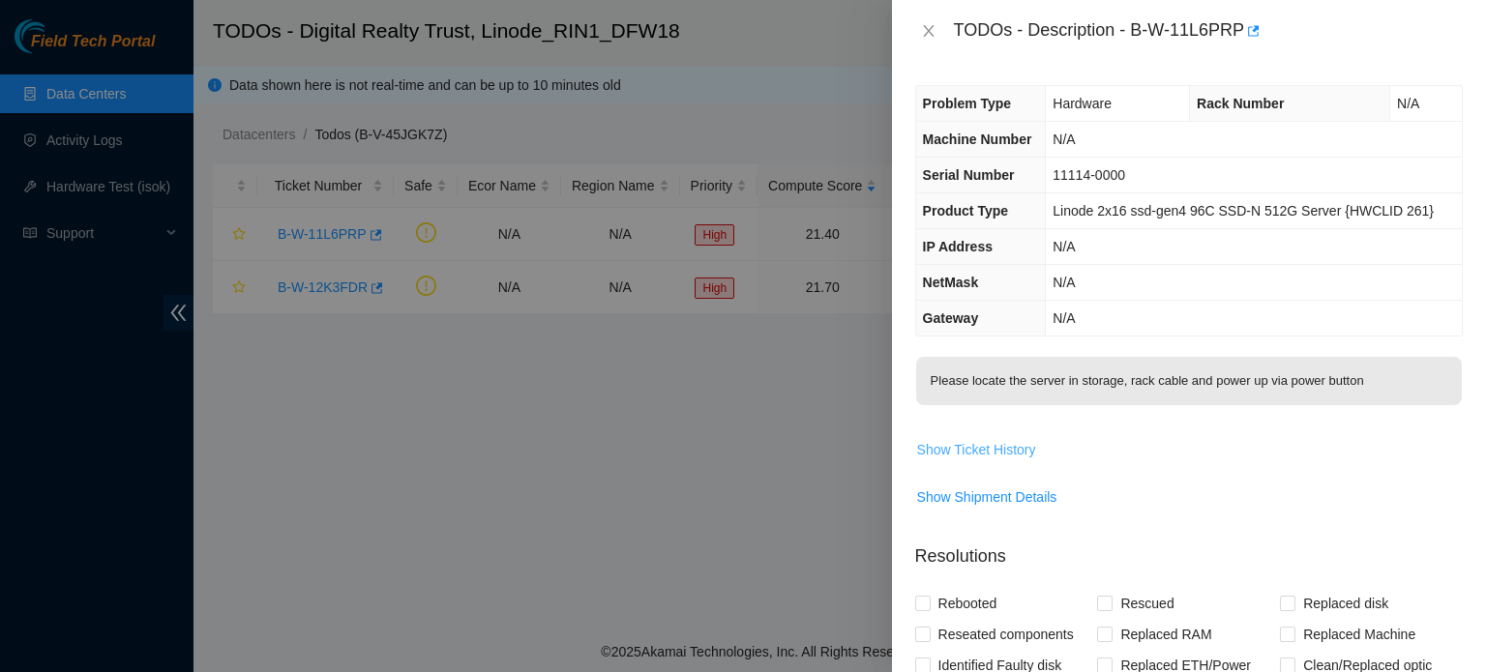
click at [999, 452] on span "Show Ticket History" at bounding box center [976, 449] width 119 height 21
